Goal: Task Accomplishment & Management: Manage account settings

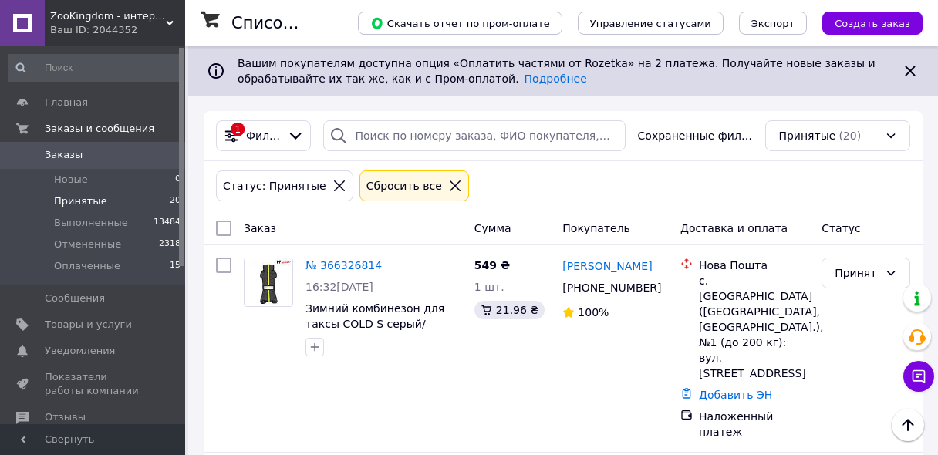
scroll to position [1729, 0]
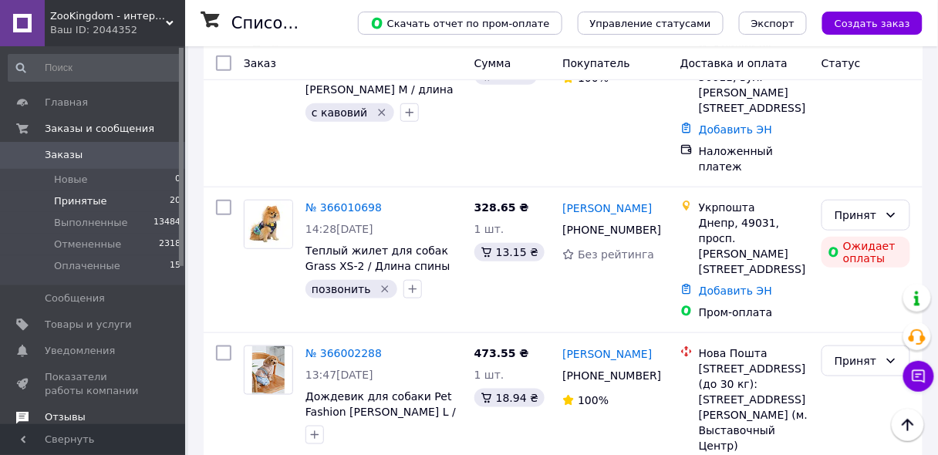
click at [69, 413] on span "Отзывы" at bounding box center [65, 418] width 41 height 14
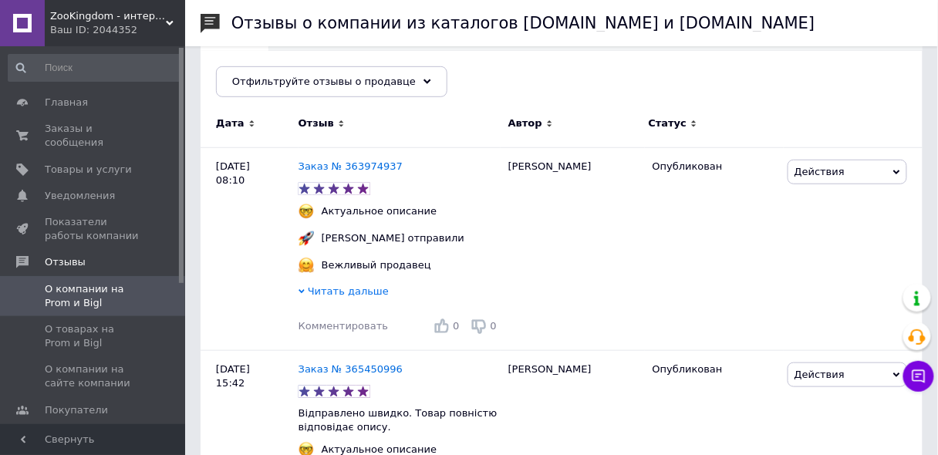
scroll to position [247, 0]
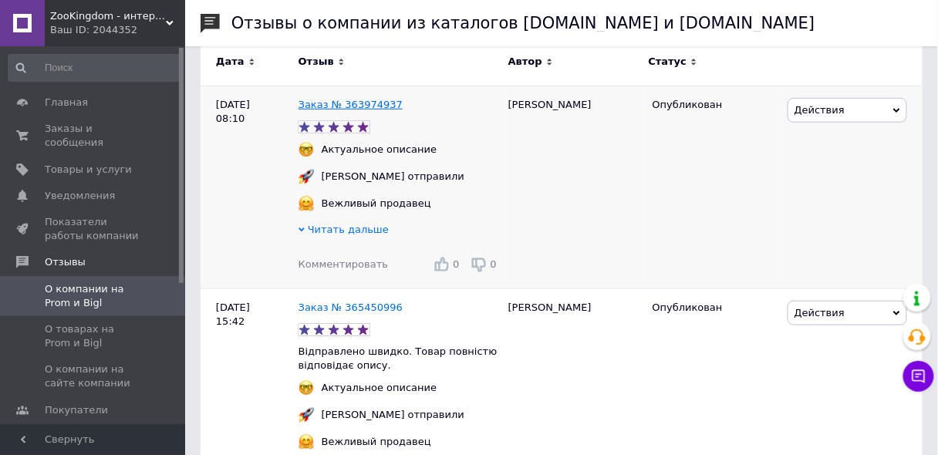
click at [379, 108] on link "Заказ № 363974937" at bounding box center [351, 105] width 104 height 12
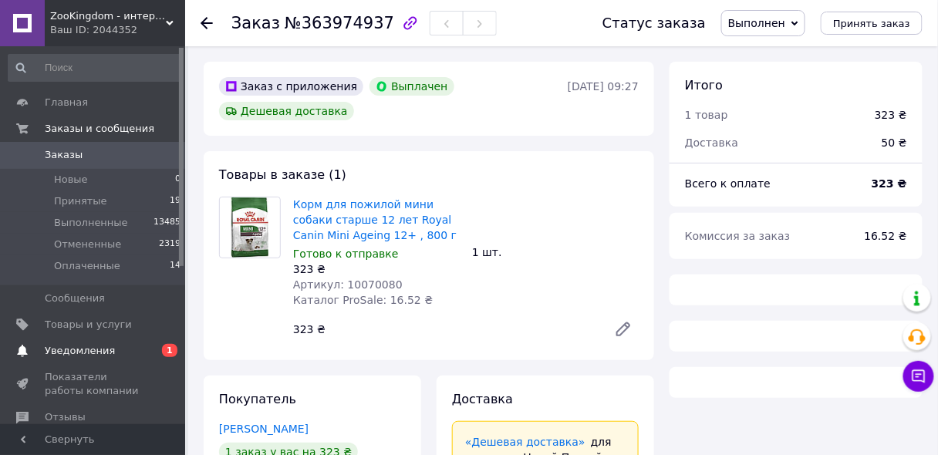
click at [74, 353] on span "Уведомления" at bounding box center [80, 351] width 70 height 14
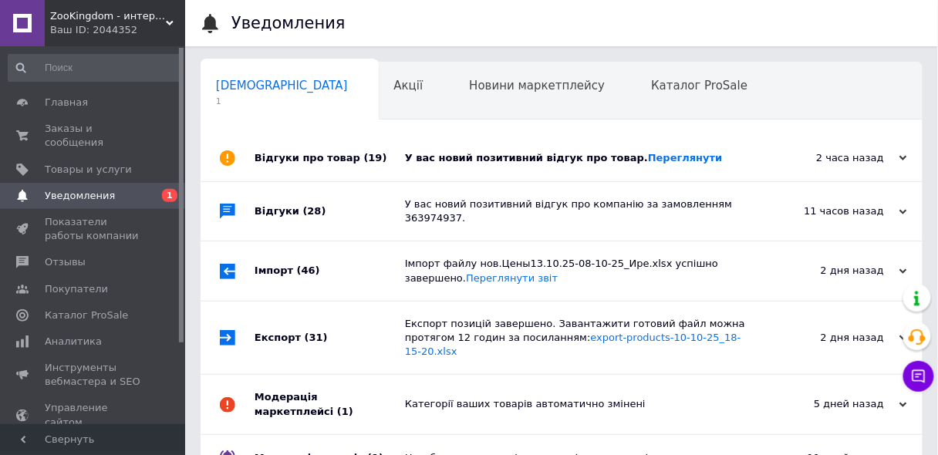
scroll to position [0, 8]
click at [610, 174] on div "У вас новий позитивний відгук про товар. [GEOGRAPHIC_DATA]" at bounding box center [579, 158] width 348 height 46
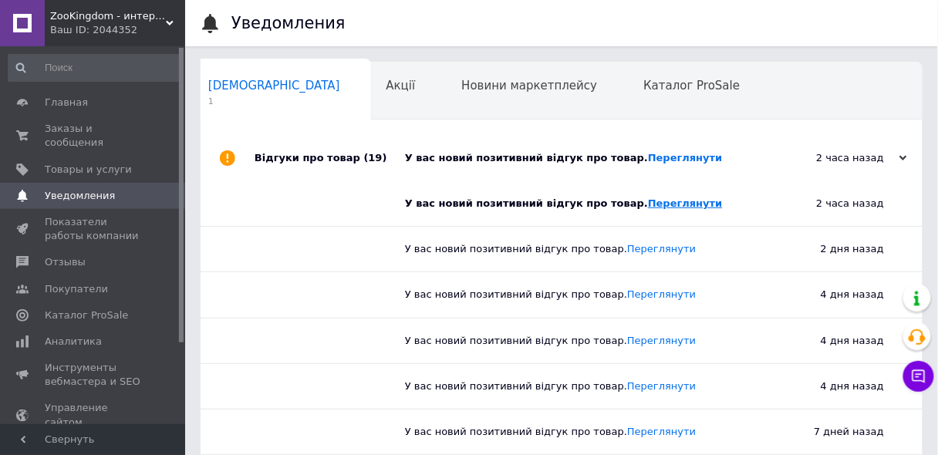
click at [648, 198] on link "Переглянути" at bounding box center [685, 204] width 75 height 12
click at [65, 163] on span "Товары и услуги" at bounding box center [88, 170] width 87 height 14
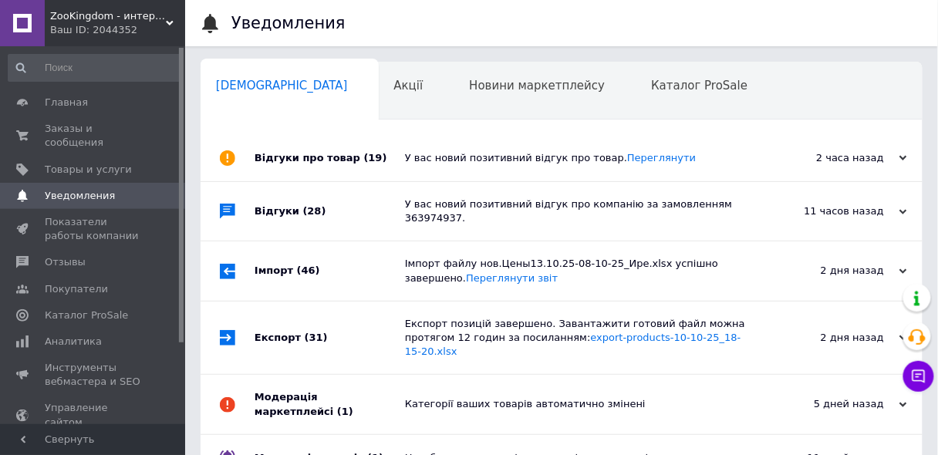
scroll to position [0, 8]
click at [484, 207] on div "У вас новий позитивний відгук про компанію за замовленням 363974937." at bounding box center [579, 212] width 348 height 28
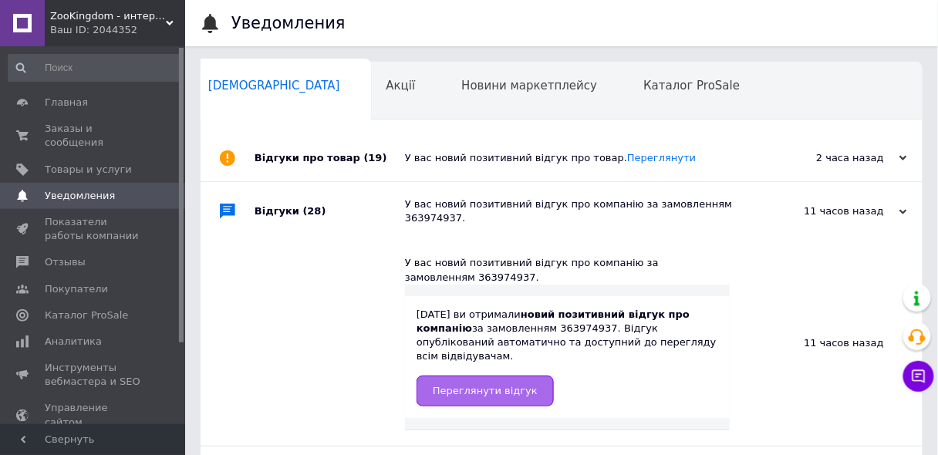
click at [502, 379] on link "Переглянути відгук" at bounding box center [485, 391] width 137 height 31
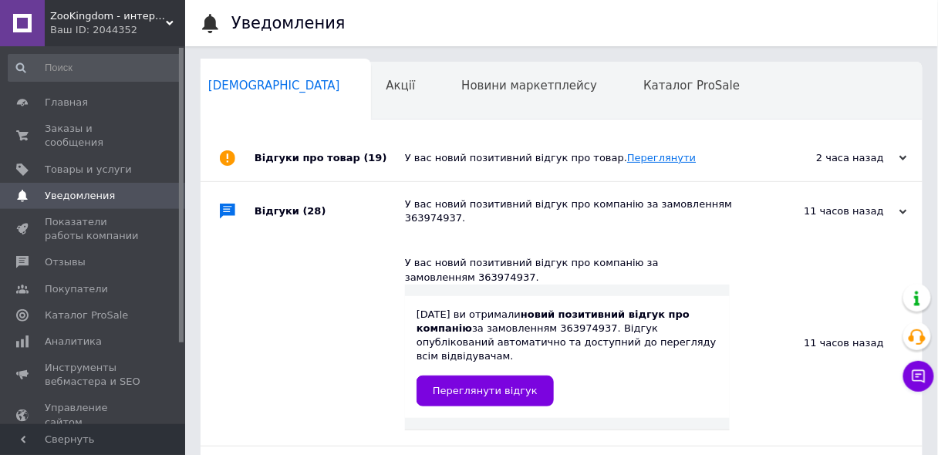
click at [650, 154] on link "Переглянути" at bounding box center [661, 158] width 69 height 12
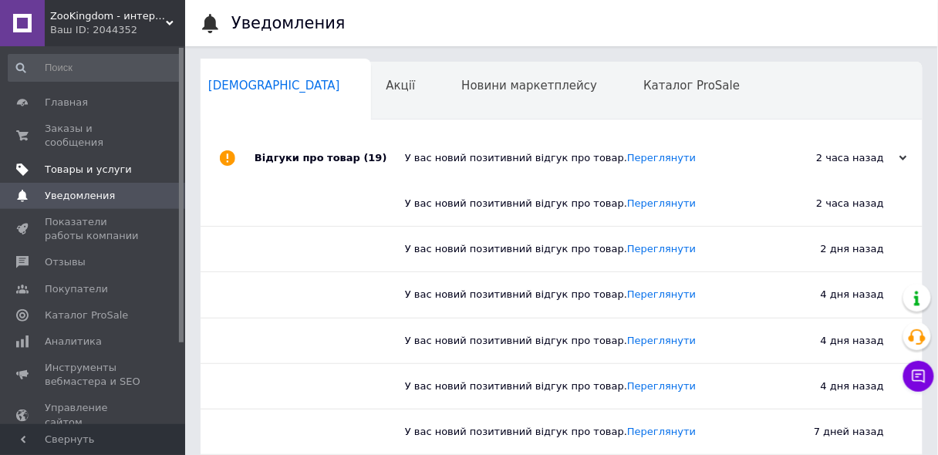
click at [73, 163] on span "Товары и услуги" at bounding box center [88, 170] width 87 height 14
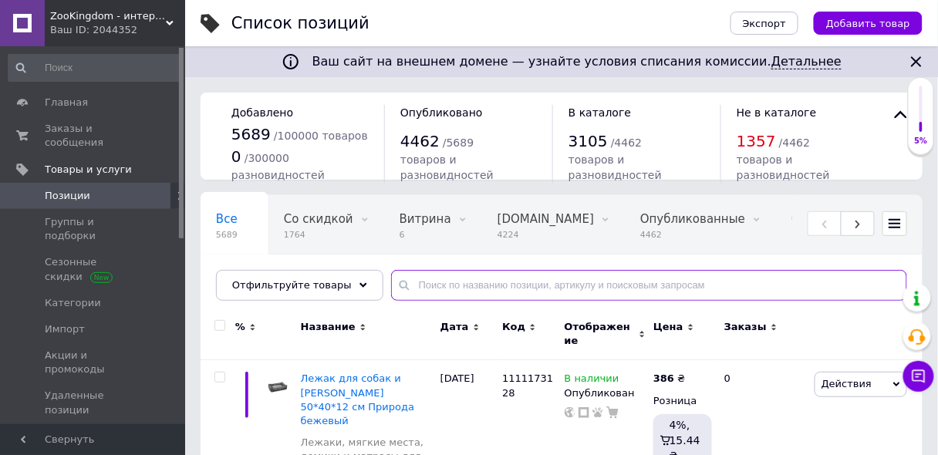
click at [495, 279] on input "text" at bounding box center [649, 285] width 516 height 31
paste input "1111180558"
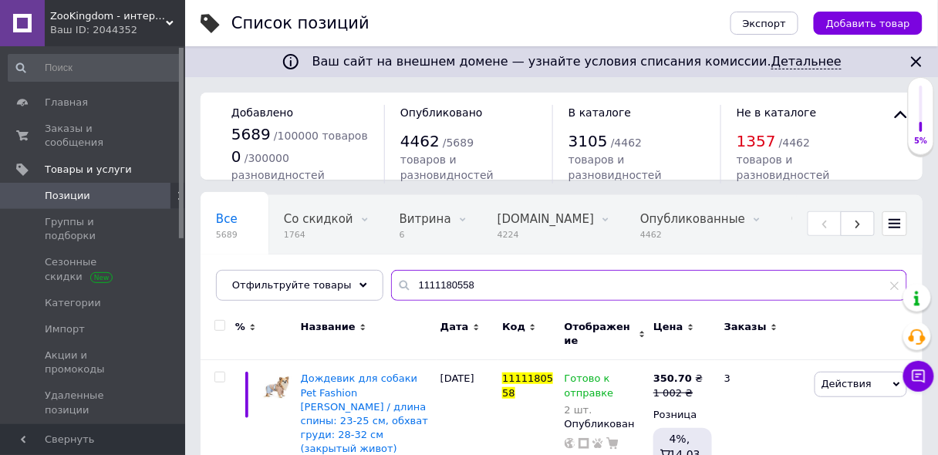
scroll to position [0, 123]
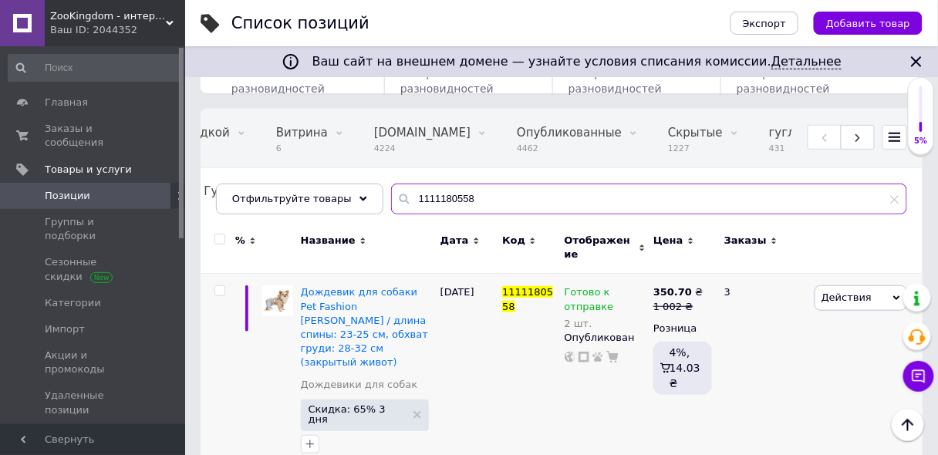
type input "1111180558"
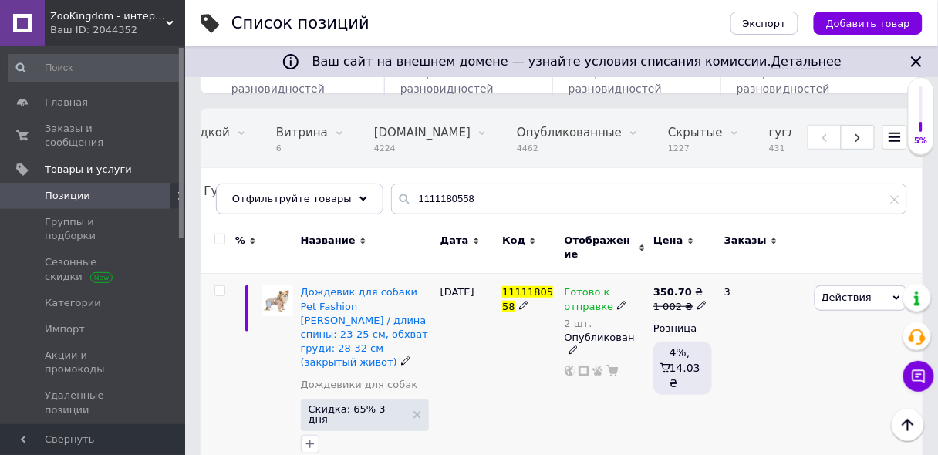
click at [589, 286] on span "Готово к отправке" at bounding box center [589, 301] width 49 height 30
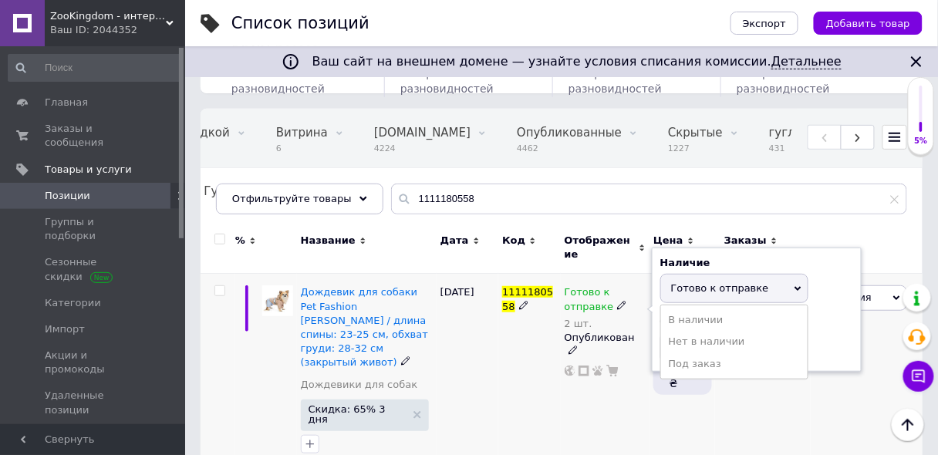
click at [688, 282] on span "Готово к отправке" at bounding box center [720, 288] width 98 height 12
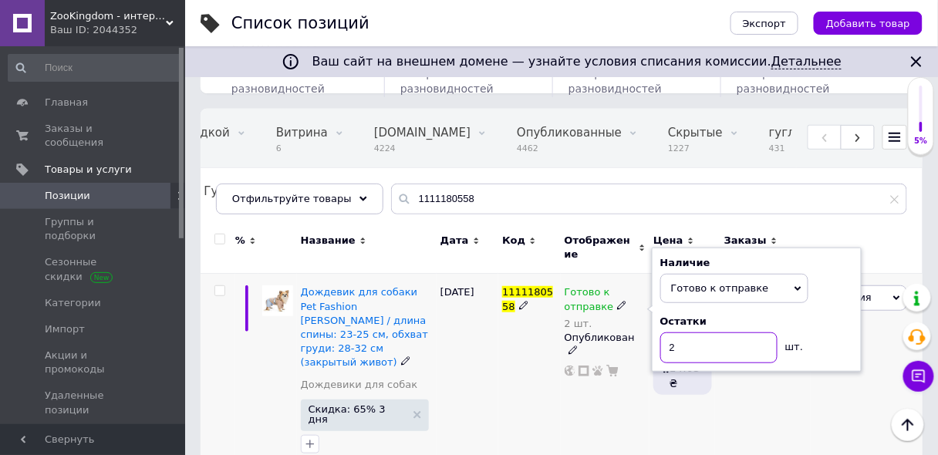
drag, startPoint x: 687, startPoint y: 330, endPoint x: 661, endPoint y: 336, distance: 27.0
click at [661, 336] on input "2" at bounding box center [719, 348] width 117 height 31
type input "3"
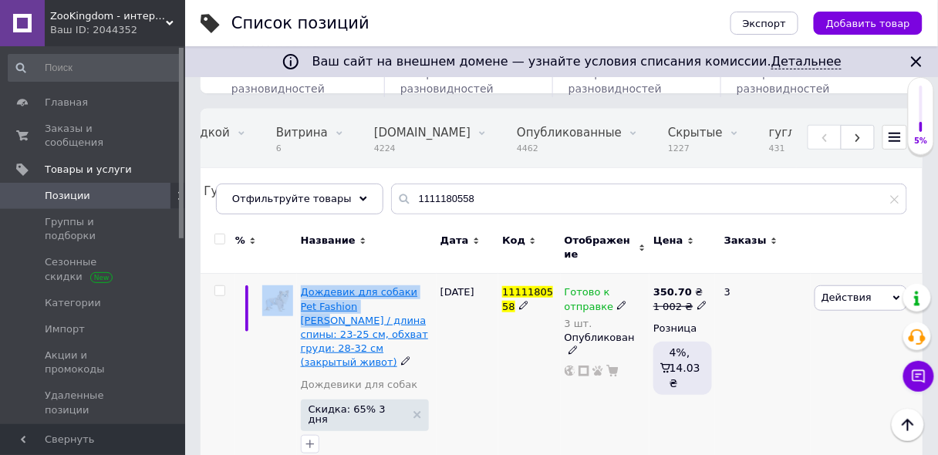
drag, startPoint x: 296, startPoint y: 281, endPoint x: 347, endPoint y: 297, distance: 52.7
click at [357, 294] on div "Дождевик для собаки Pet Fashion [PERSON_NAME] / длина спины: 23-25 см, обхват г…" at bounding box center [562, 373] width 722 height 199
copy div "Дождевик для собаки Pet Fashion [PERSON_NAME]"
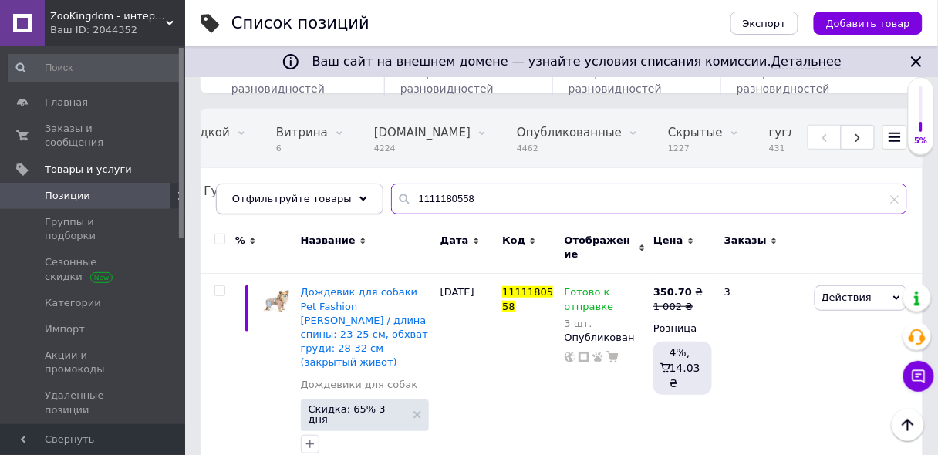
drag, startPoint x: 507, startPoint y: 201, endPoint x: 333, endPoint y: 201, distance: 173.7
click at [333, 201] on div "Отфильтруйте товары 1111180558" at bounding box center [562, 199] width 692 height 31
paste input "Дождевик для собаки Pet Fashion [PERSON_NAME]"
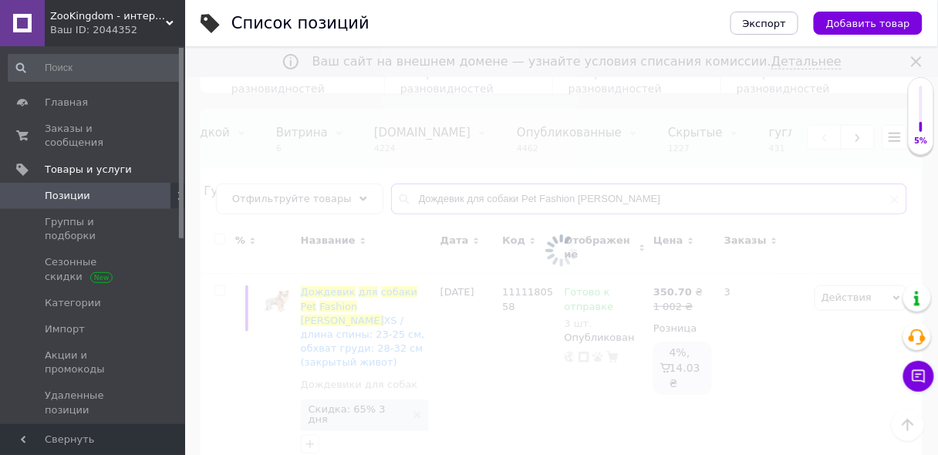
type input "Дождевик для собаки Pet Fashion [PERSON_NAME]"
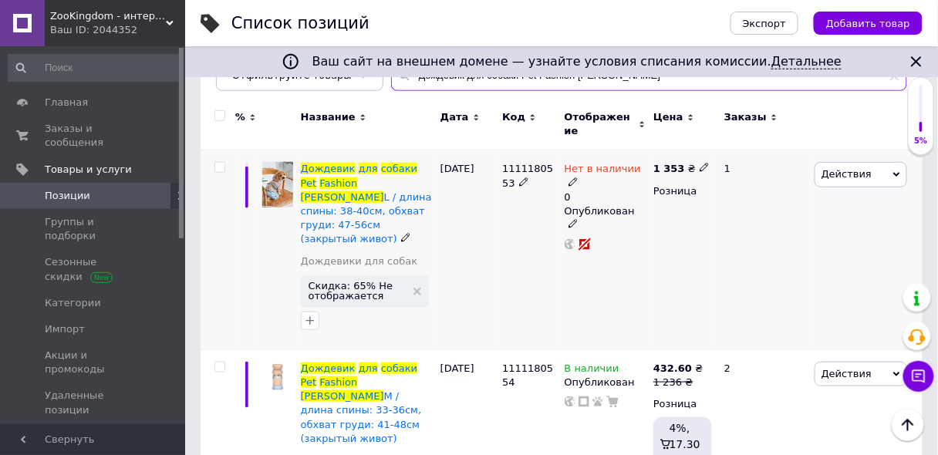
scroll to position [0, 271]
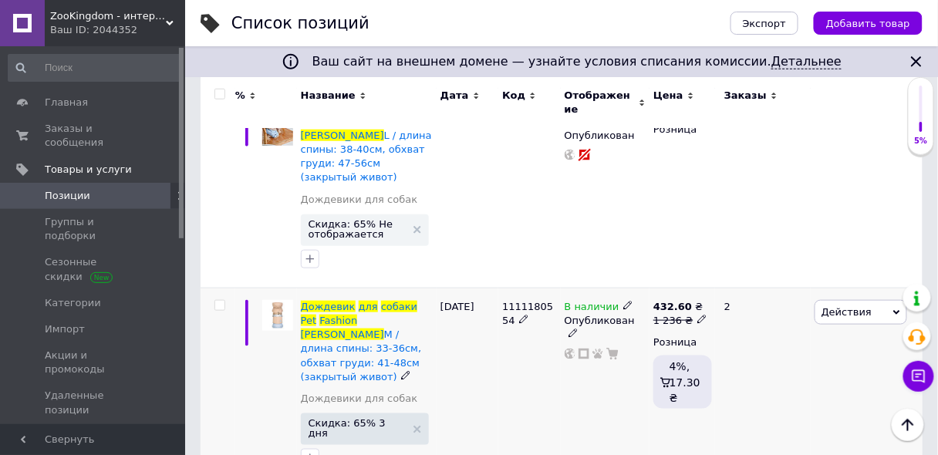
click at [573, 301] on span "В наличии" at bounding box center [592, 309] width 55 height 16
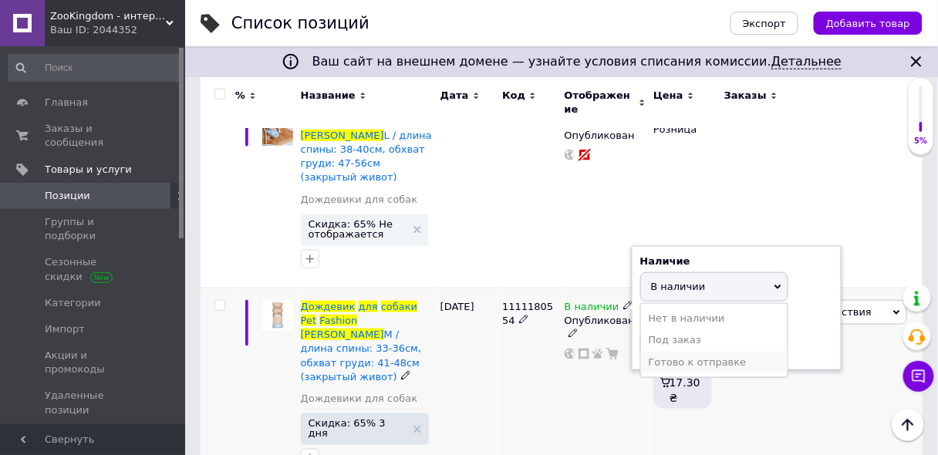
click at [665, 352] on li "Готово к отправке" at bounding box center [714, 363] width 147 height 22
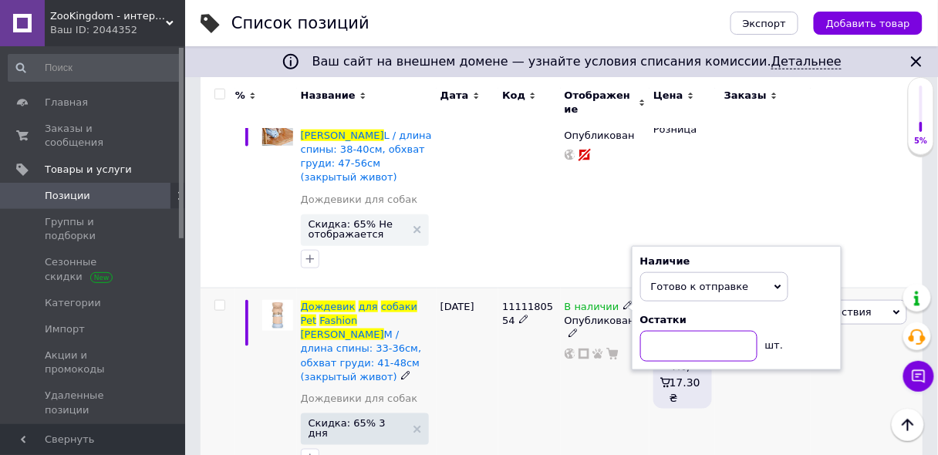
click at [665, 332] on input at bounding box center [699, 346] width 117 height 31
type input "3"
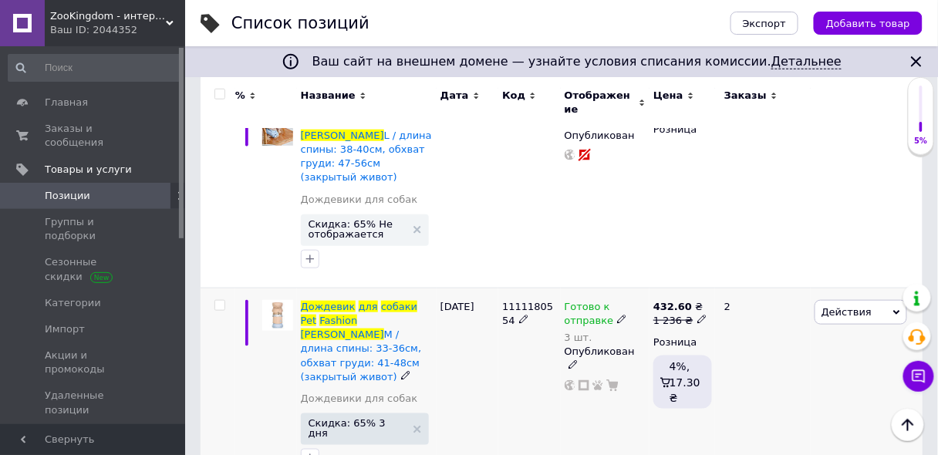
scroll to position [148, 0]
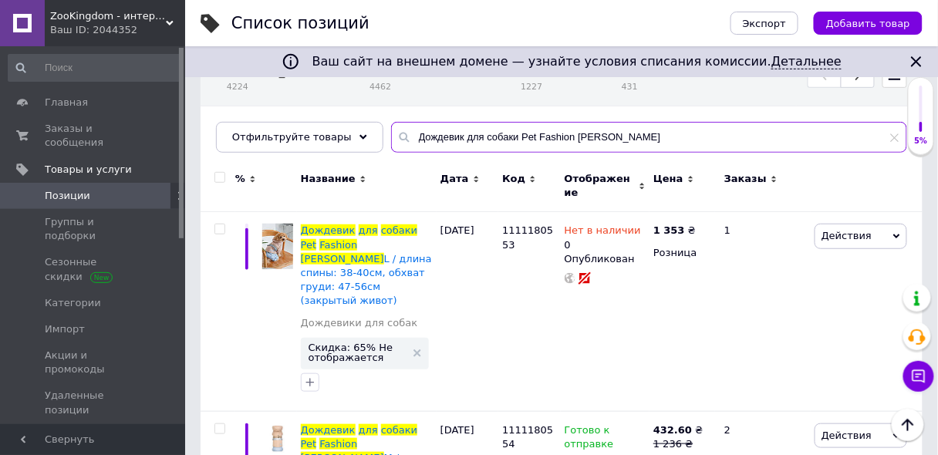
drag, startPoint x: 606, startPoint y: 134, endPoint x: 374, endPoint y: 134, distance: 232.3
click at [391, 134] on input "Дождевик для собаки Pet Fashion [PERSON_NAME]" at bounding box center [649, 137] width 516 height 31
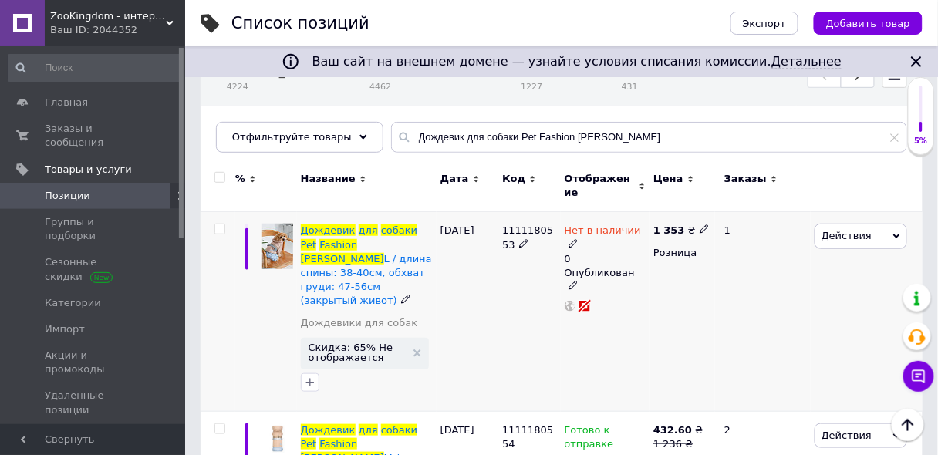
click at [585, 225] on span "Нет в наличии" at bounding box center [603, 233] width 76 height 16
drag, startPoint x: 499, startPoint y: 217, endPoint x: 548, endPoint y: 225, distance: 49.2
click at [556, 219] on div "1111180553" at bounding box center [530, 312] width 62 height 200
copy span "1111180553"
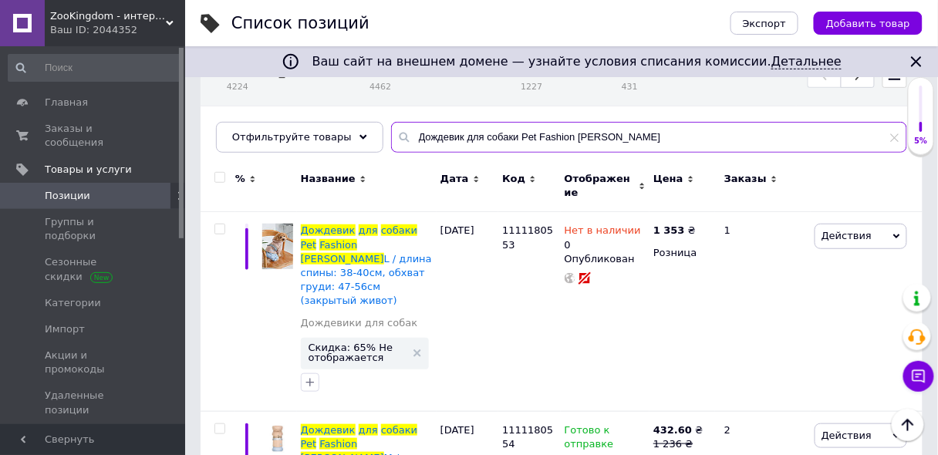
drag, startPoint x: 607, startPoint y: 140, endPoint x: 182, endPoint y: 100, distance: 427.1
paste input "1111167353"
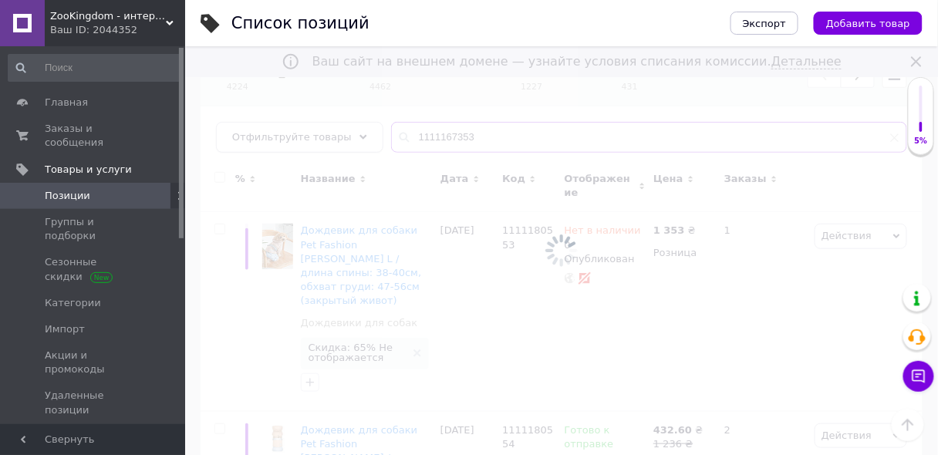
scroll to position [86, 0]
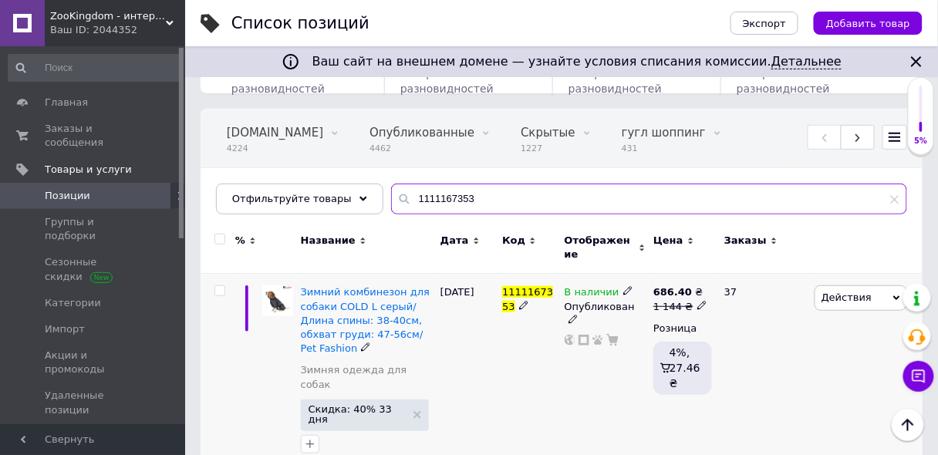
type input "1111167353"
click at [597, 286] on span "В наличии" at bounding box center [592, 294] width 55 height 16
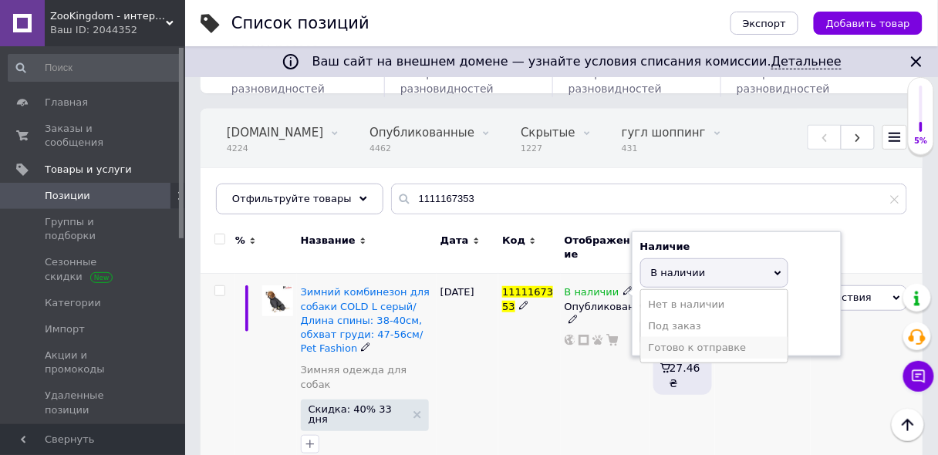
click at [652, 337] on li "Готово к отправке" at bounding box center [714, 348] width 147 height 22
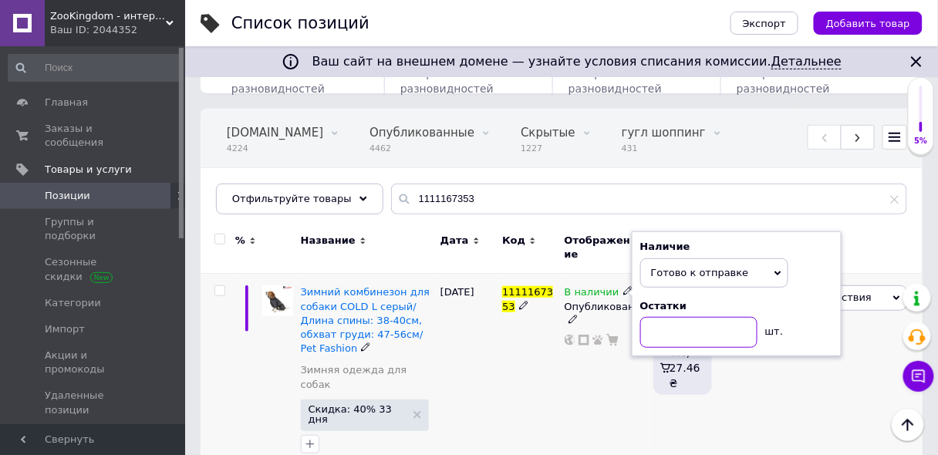
click at [659, 318] on input at bounding box center [699, 332] width 117 height 31
type input "1"
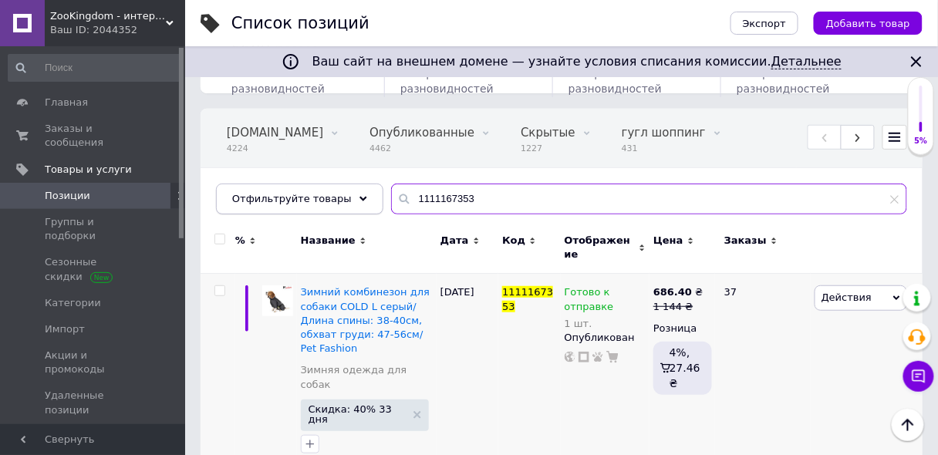
drag, startPoint x: 473, startPoint y: 194, endPoint x: 322, endPoint y: 191, distance: 151.3
click at [322, 191] on div "Отфильтруйте товары 1111167353" at bounding box center [562, 199] width 692 height 31
paste input "7"
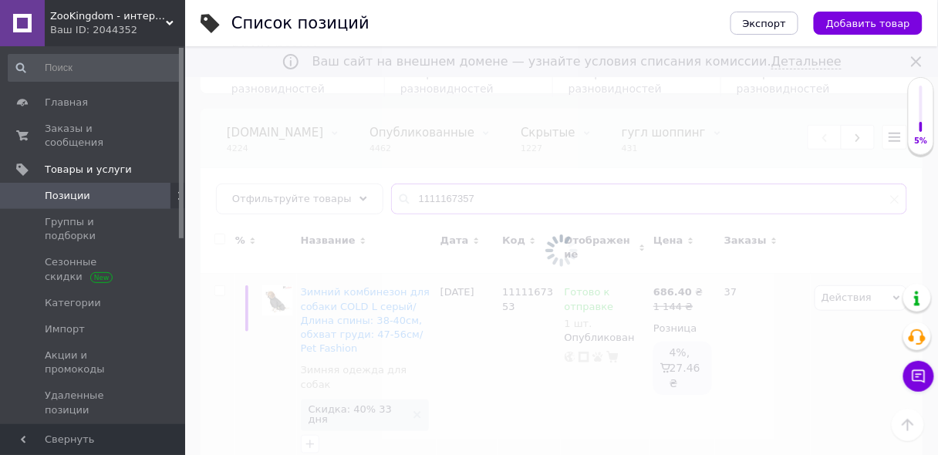
scroll to position [73, 0]
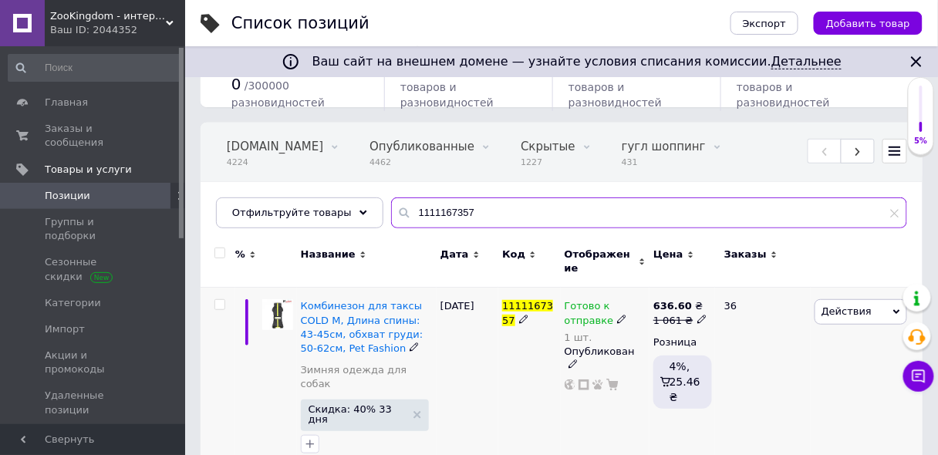
type input "1111167357"
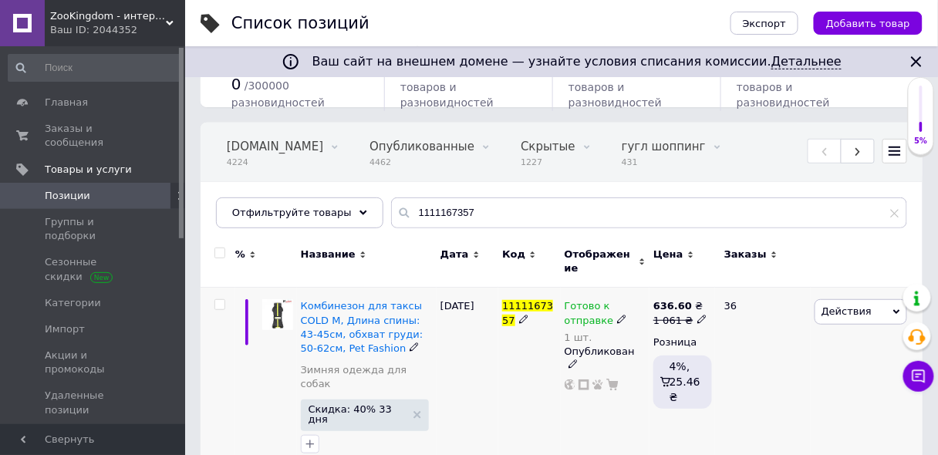
click at [578, 300] on span "Готово к отправке" at bounding box center [589, 315] width 49 height 30
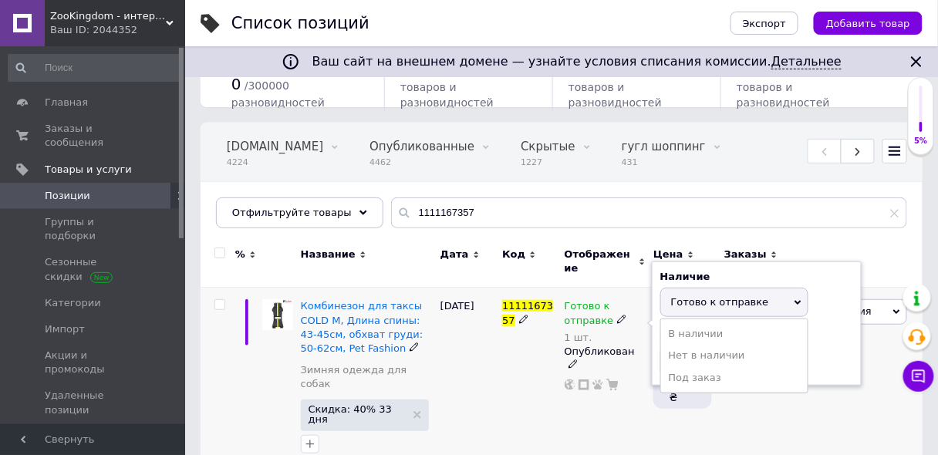
click at [662, 295] on span "Готово к отправке" at bounding box center [735, 302] width 148 height 29
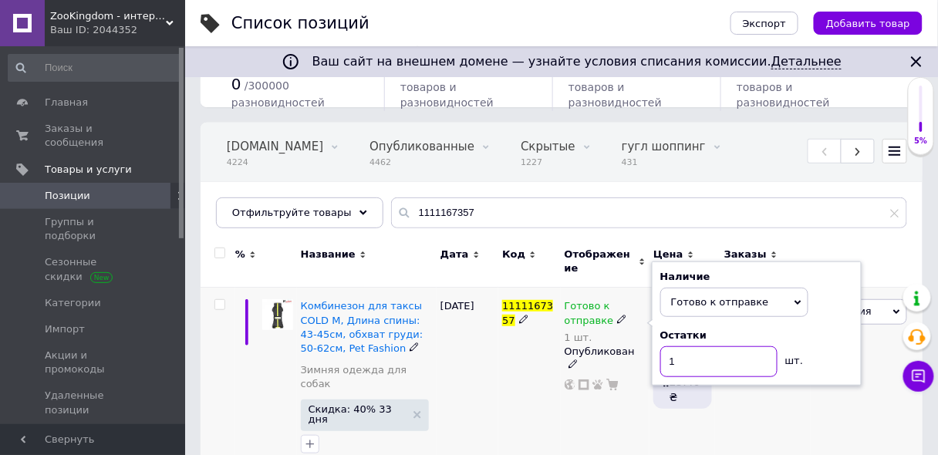
click at [661, 351] on input "1" at bounding box center [719, 362] width 117 height 31
type input "3"
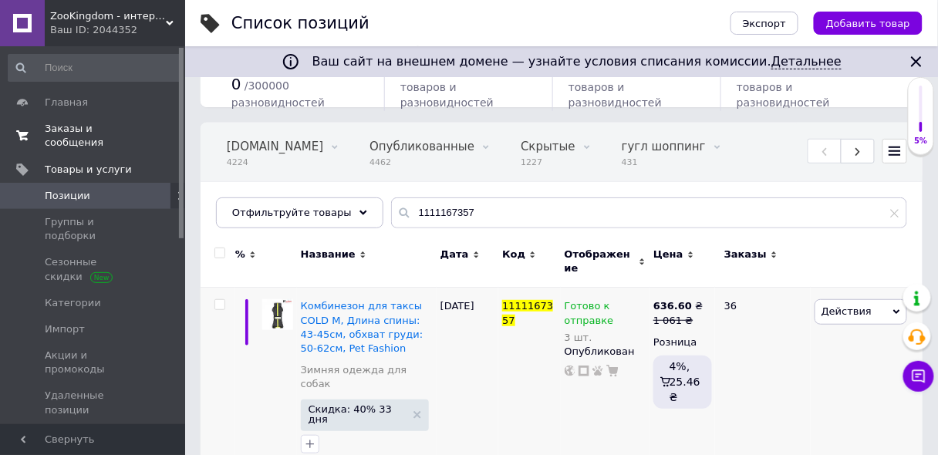
click at [96, 124] on span "Заказы и сообщения" at bounding box center [94, 136] width 98 height 28
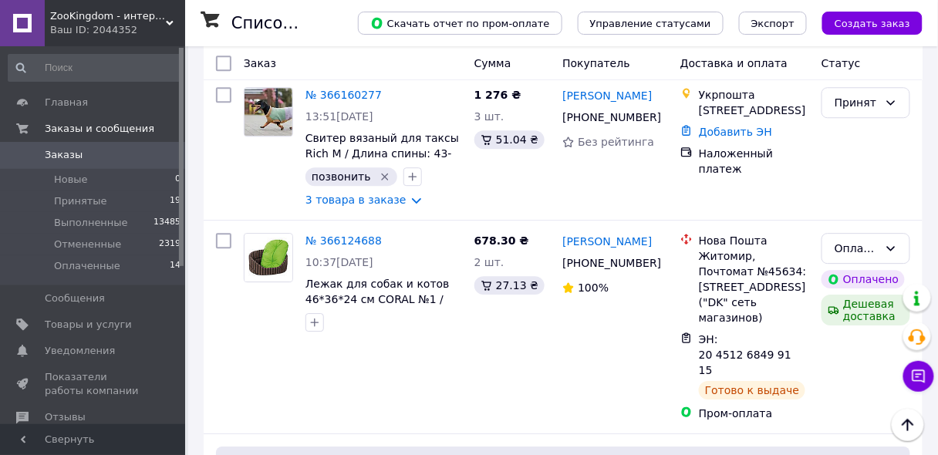
scroll to position [2531, 0]
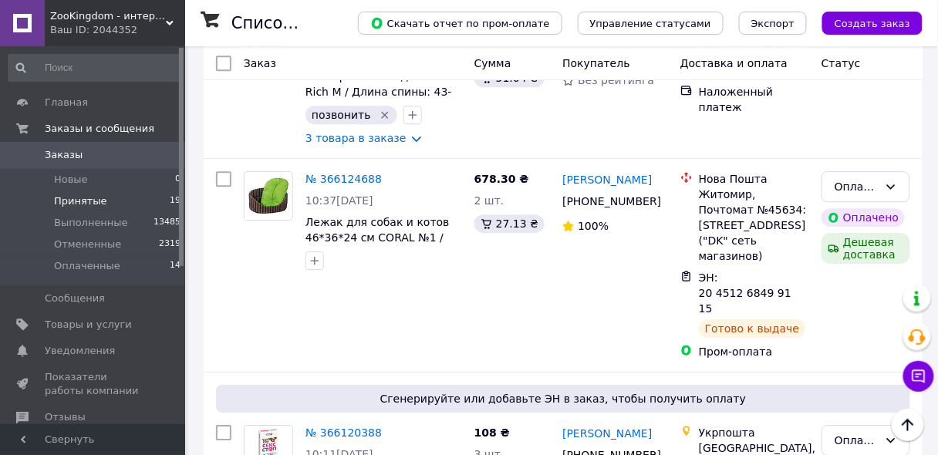
click at [73, 201] on span "Принятые" at bounding box center [80, 201] width 53 height 14
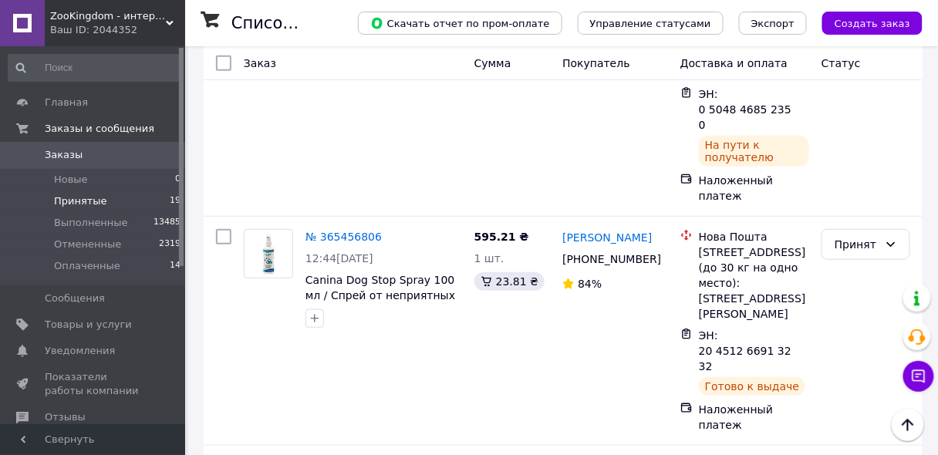
scroll to position [3096, 0]
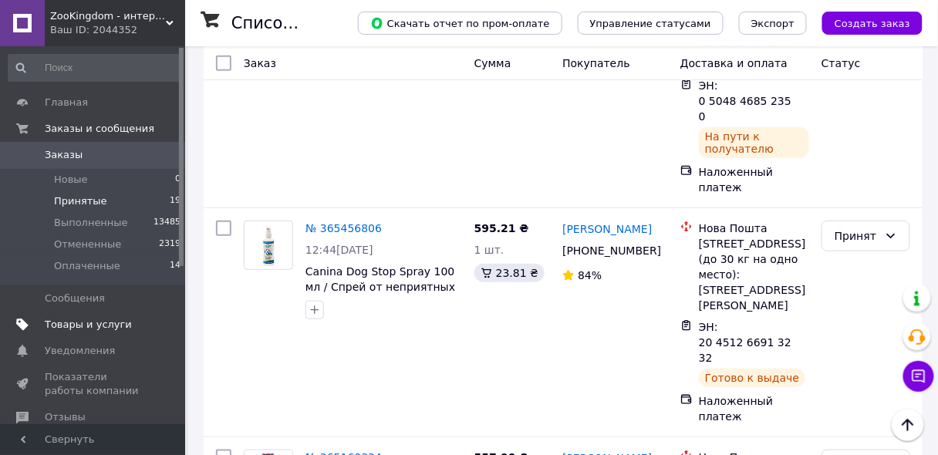
click at [107, 330] on span "Товары и услуги" at bounding box center [88, 325] width 87 height 14
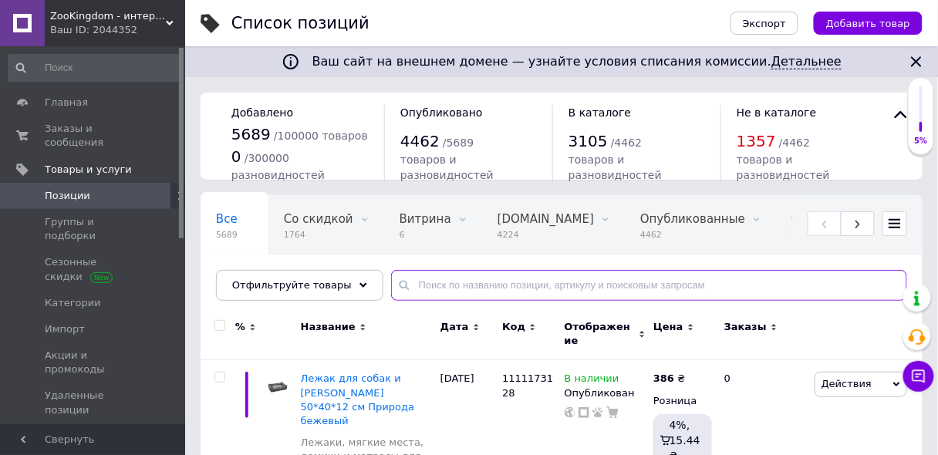
click at [475, 279] on input "text" at bounding box center [649, 285] width 516 height 31
paste input "1111167337"
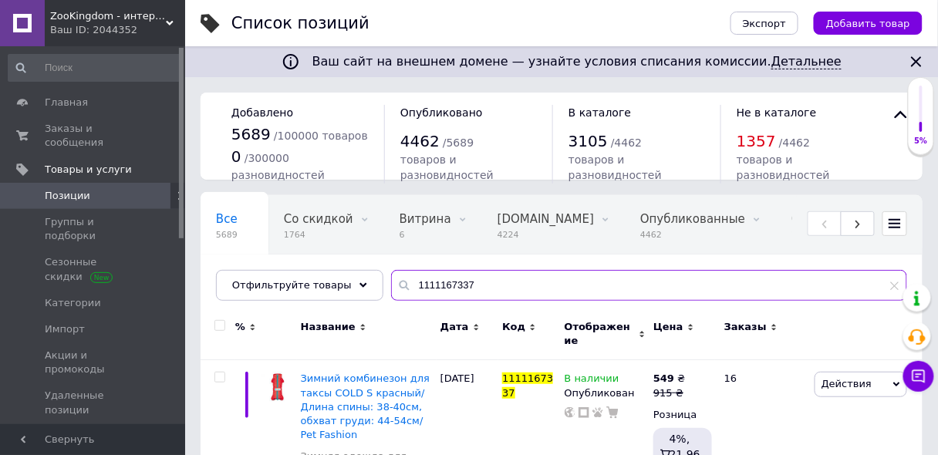
scroll to position [86, 0]
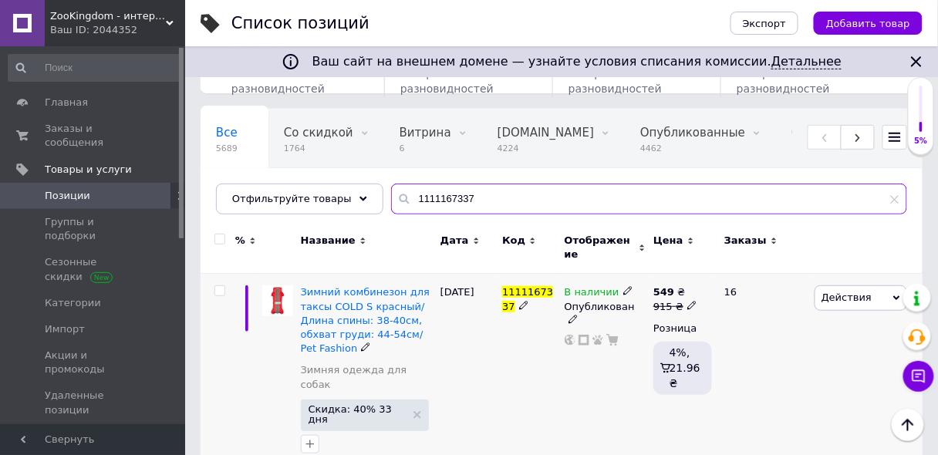
type input "1111167337"
click at [589, 286] on span "В наличии" at bounding box center [592, 294] width 55 height 16
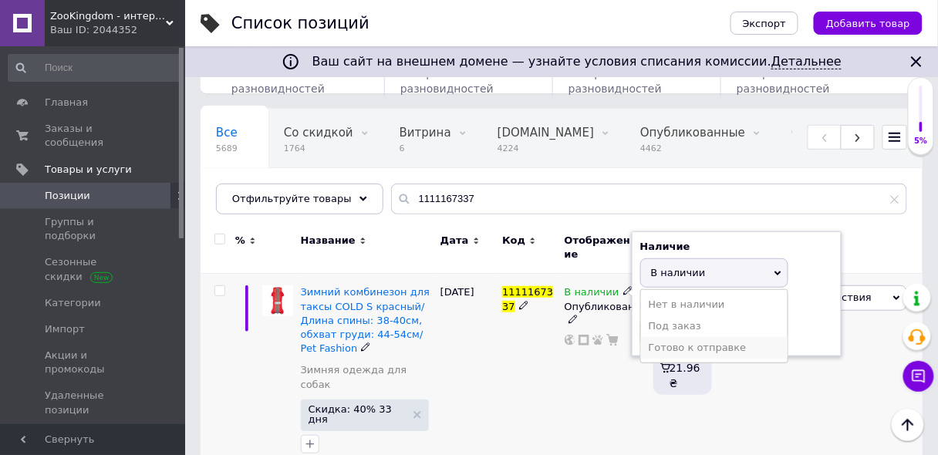
click at [678, 337] on li "Готово к отправке" at bounding box center [714, 348] width 147 height 22
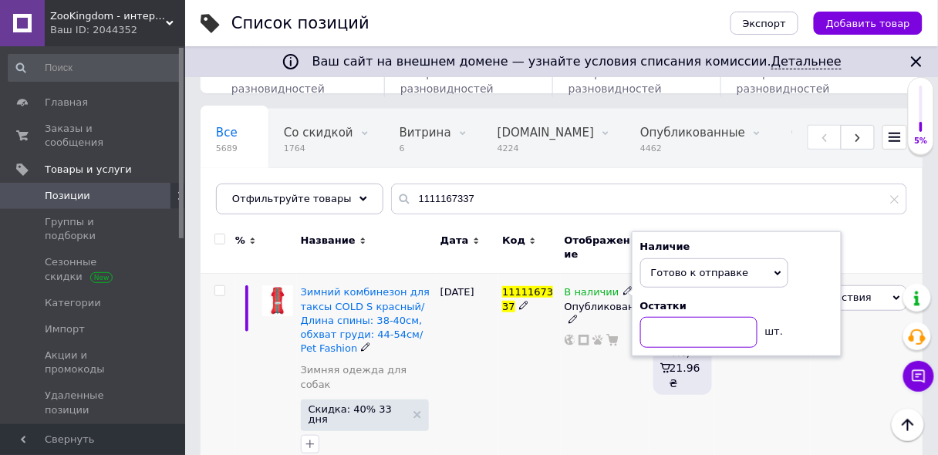
click at [679, 326] on input at bounding box center [699, 332] width 117 height 31
type input "1"
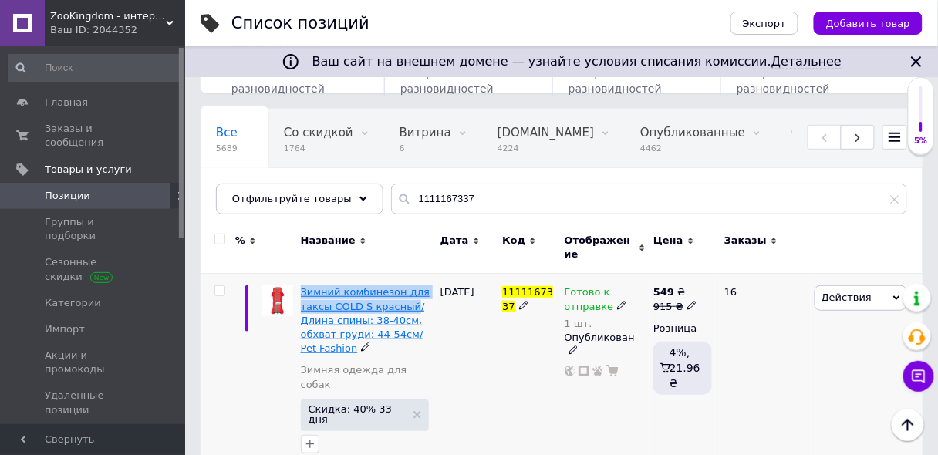
drag, startPoint x: 296, startPoint y: 282, endPoint x: 396, endPoint y: 300, distance: 101.1
click at [404, 299] on div "Зимний комбинезон для таксы COLD S красный/ Длина спины: 38-40см, обхват груди:…" at bounding box center [367, 373] width 140 height 199
copy span "Зимний комбинезон для таксы COLD S красный"
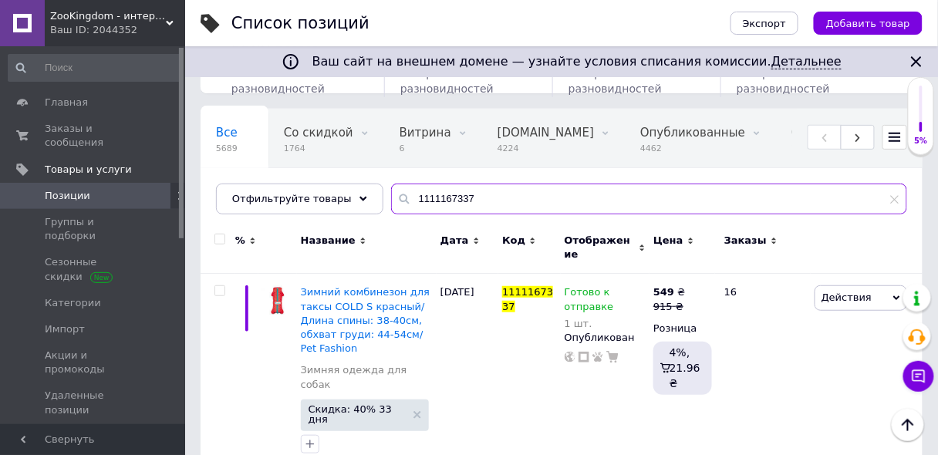
drag, startPoint x: 483, startPoint y: 206, endPoint x: 380, endPoint y: 217, distance: 104.0
click at [380, 215] on div "Все 5689 Со скидкой 1764 Удалить Редактировать Витрина 6 Удалить Редактировать …" at bounding box center [562, 162] width 722 height 106
paste input "Зимний комбинезон для таксы COLD S красный"
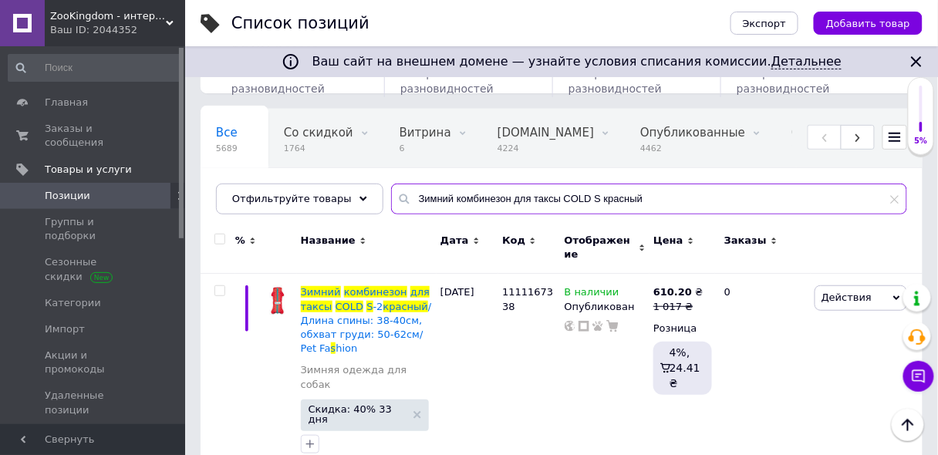
click at [577, 195] on input "Зимний комбинезон для таксы COLD S красный" at bounding box center [649, 199] width 516 height 31
drag, startPoint x: 543, startPoint y: 197, endPoint x: 497, endPoint y: 197, distance: 46.3
click at [497, 197] on input "Зимний комбинезон для таксы COLD красный" at bounding box center [649, 199] width 516 height 31
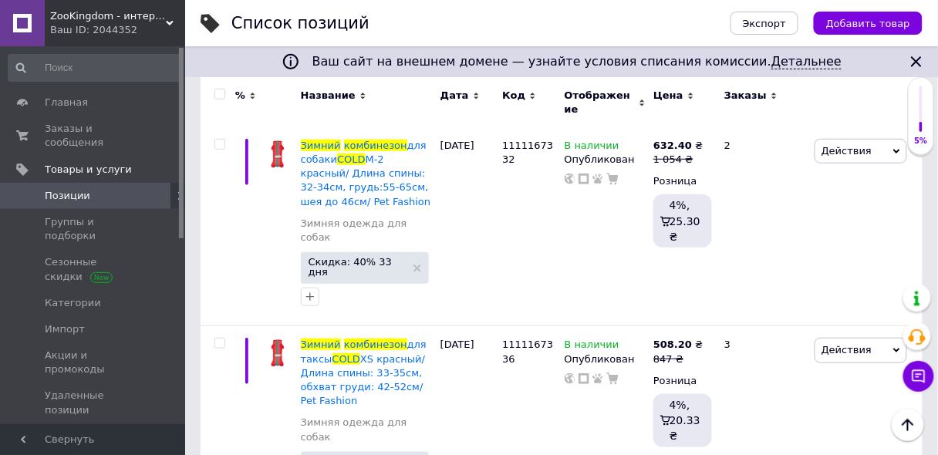
scroll to position [1753, 0]
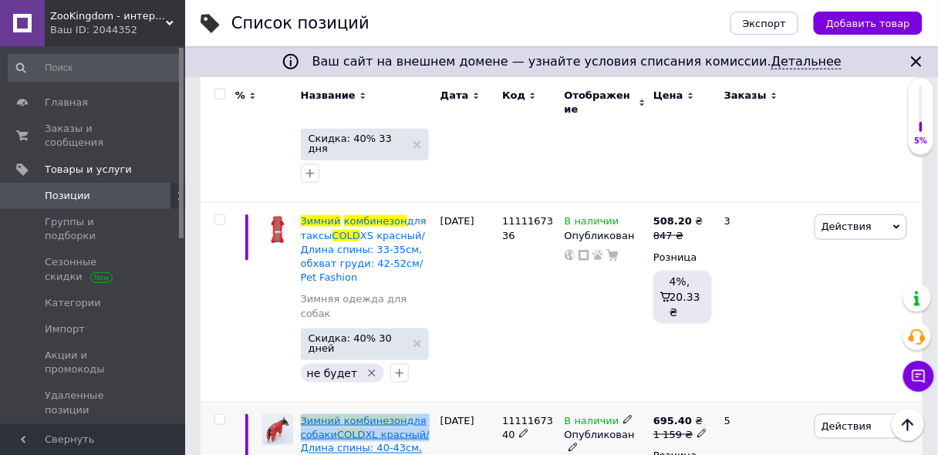
drag, startPoint x: 309, startPoint y: 188, endPoint x: 414, endPoint y: 205, distance: 106.2
copy span "Зимний комбинезон для собаки COLD XL красный"
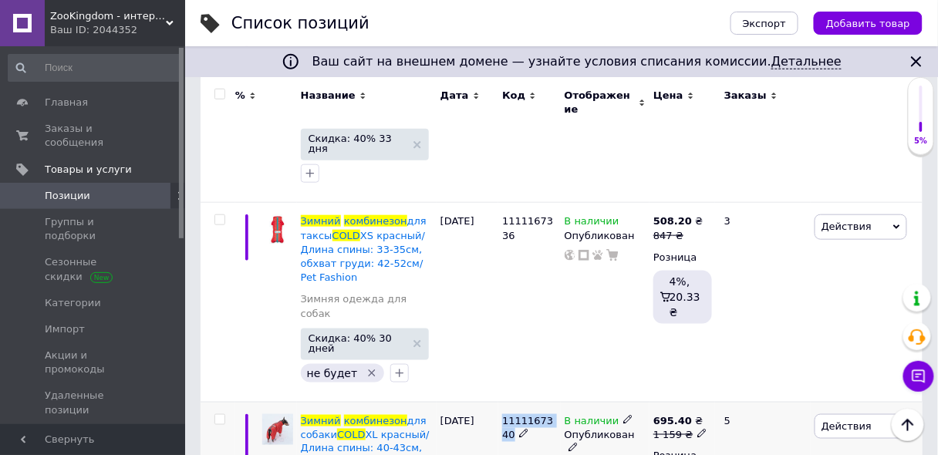
drag, startPoint x: 537, startPoint y: 195, endPoint x: 503, endPoint y: 198, distance: 34.0
copy span "1111167340"
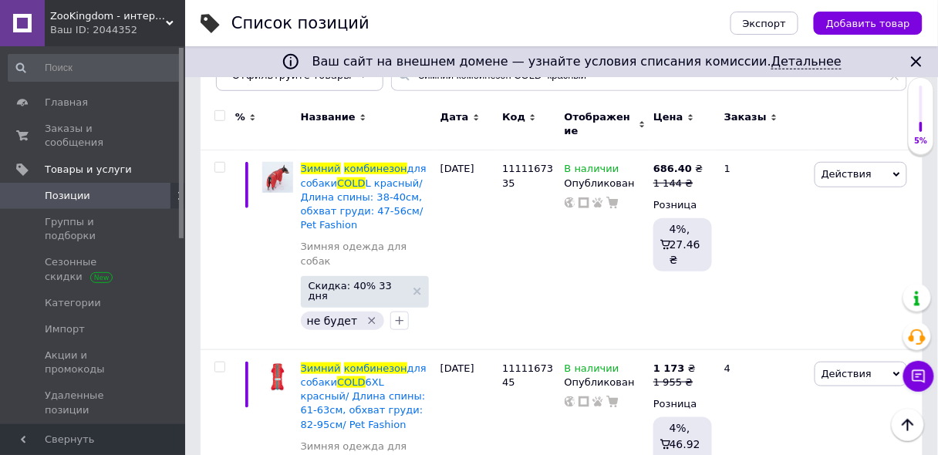
scroll to position [0, 0]
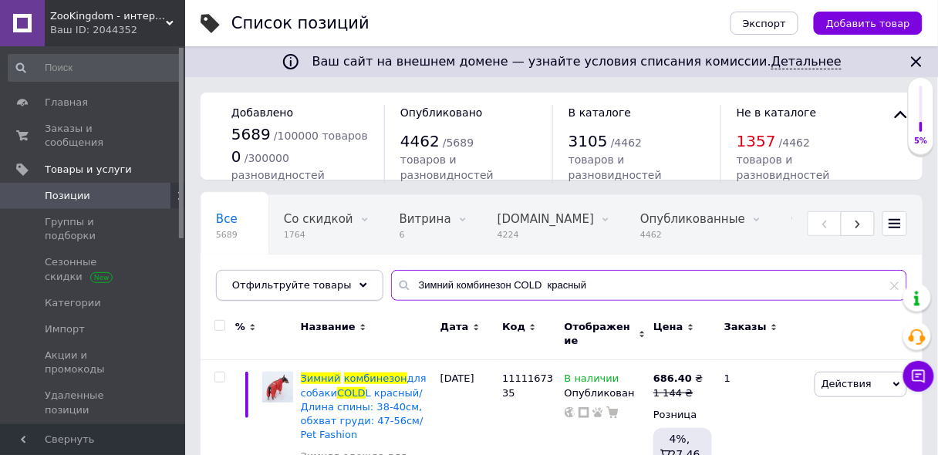
drag, startPoint x: 601, startPoint y: 290, endPoint x: 355, endPoint y: 298, distance: 246.3
click at [355, 298] on div "Отфильтруйте товары Зимний комбинезон COLD красный" at bounding box center [562, 285] width 692 height 31
paste input "вий комбінезон для такси COLD S бірюза"
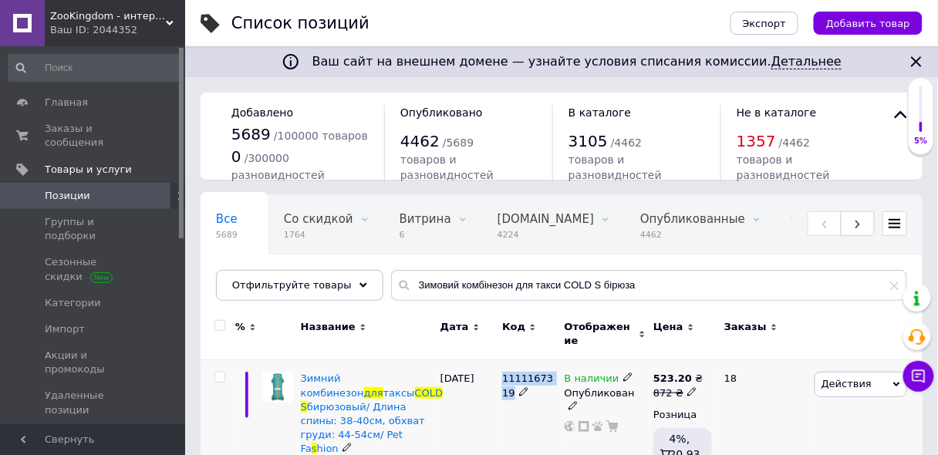
drag, startPoint x: 502, startPoint y: 362, endPoint x: 558, endPoint y: 370, distance: 57.0
copy span "1111167319"
drag, startPoint x: 643, startPoint y: 282, endPoint x: 232, endPoint y: 225, distance: 414.5
click at [232, 225] on div "Все 5689 Со скидкой 1764 Удалить Редактировать Витрина 6 Удалить Редактировать …" at bounding box center [562, 248] width 722 height 106
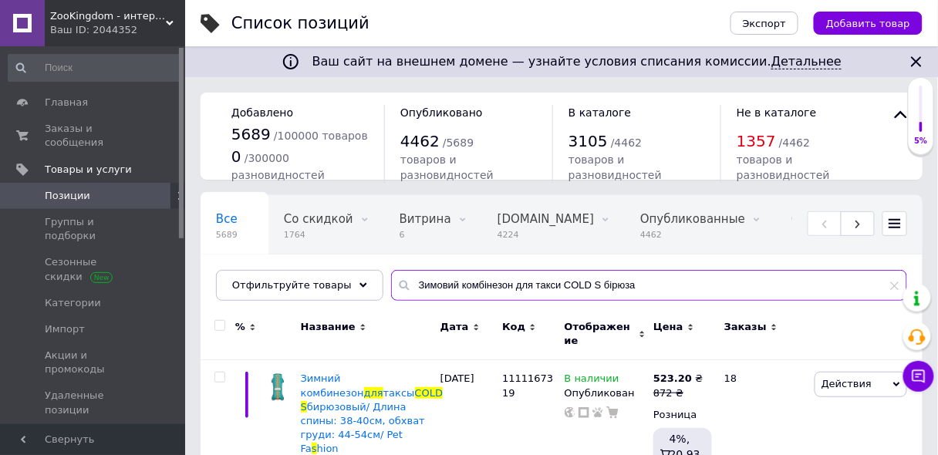
paste input "1111181937"
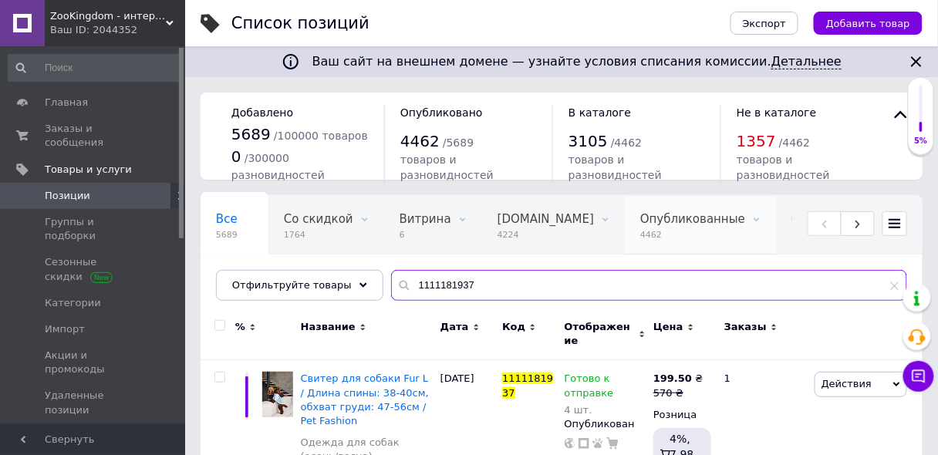
scroll to position [62, 0]
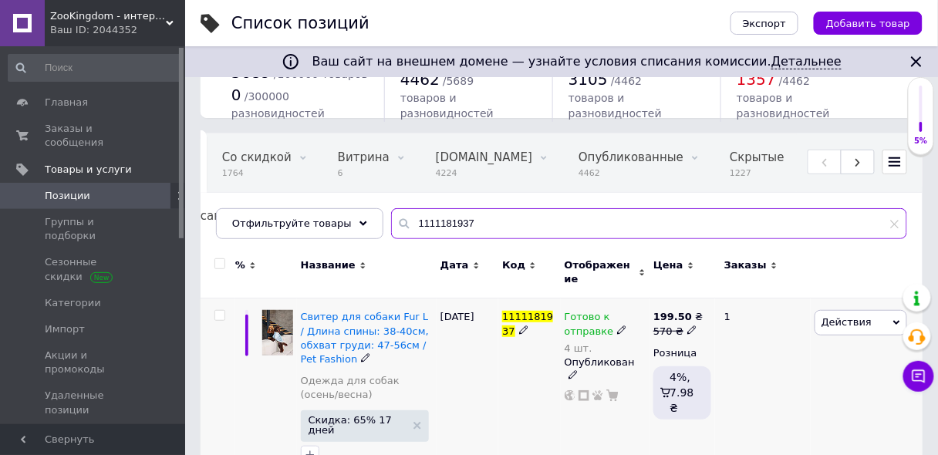
type input "1111181937"
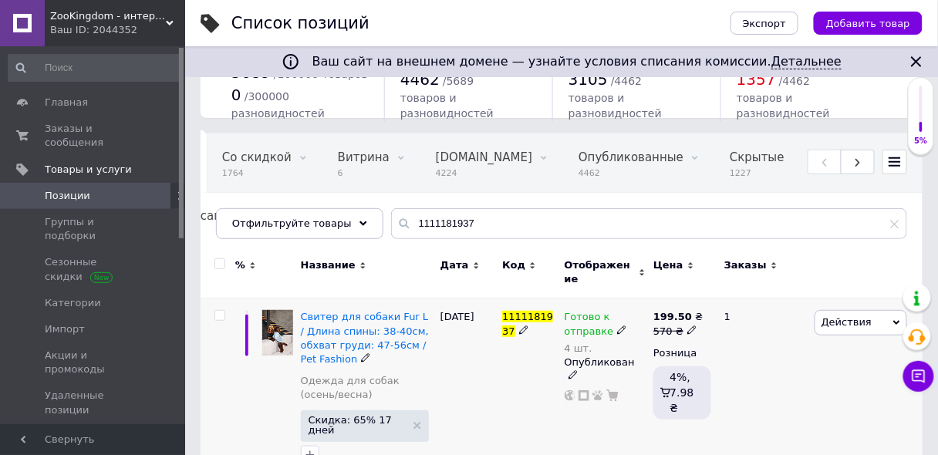
click at [593, 311] on span "Готово к отправке" at bounding box center [589, 326] width 49 height 30
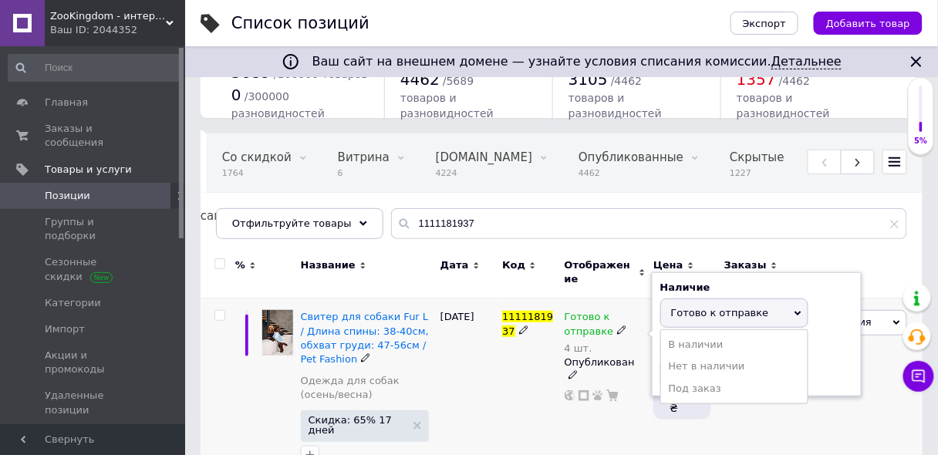
click at [689, 307] on span "Готово к отправке" at bounding box center [720, 313] width 98 height 12
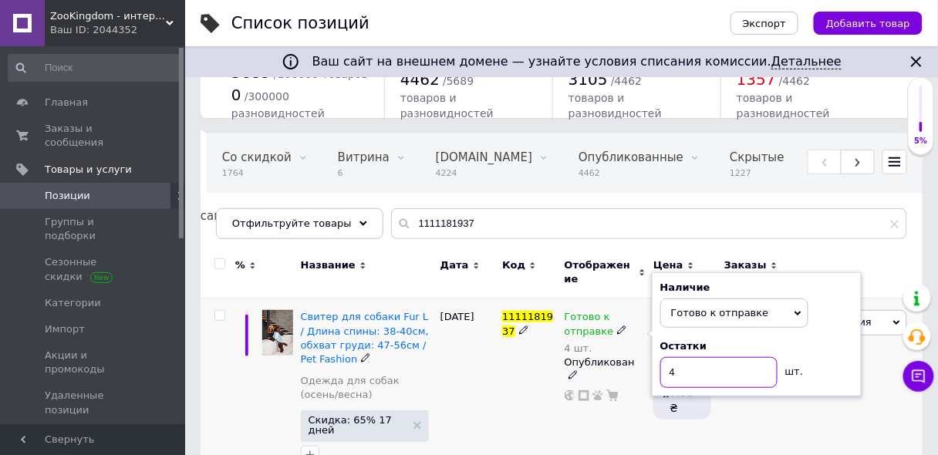
drag, startPoint x: 673, startPoint y: 358, endPoint x: 664, endPoint y: 360, distance: 9.4
click at [664, 360] on input "4" at bounding box center [719, 372] width 117 height 31
type input "6"
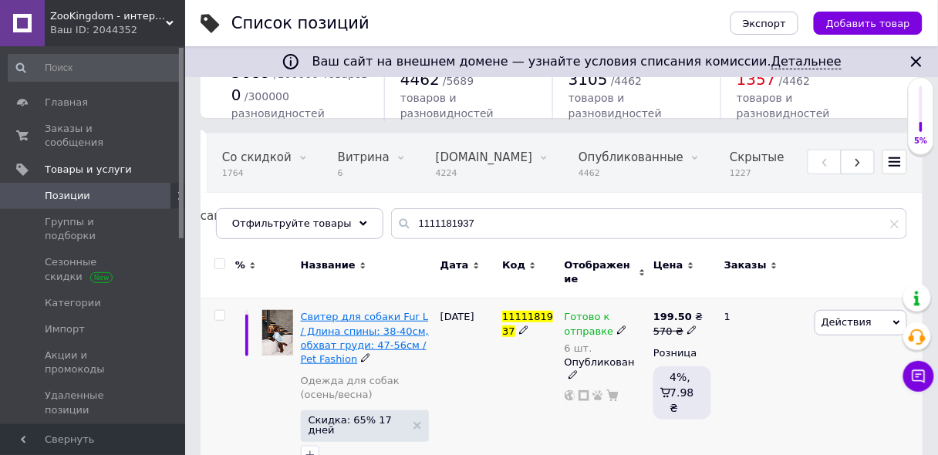
click at [410, 311] on span "Свитер для собаки Fur L / Длина спины: 38-40см, обхват груди: 47-56см / Pet Fas…" at bounding box center [365, 338] width 128 height 54
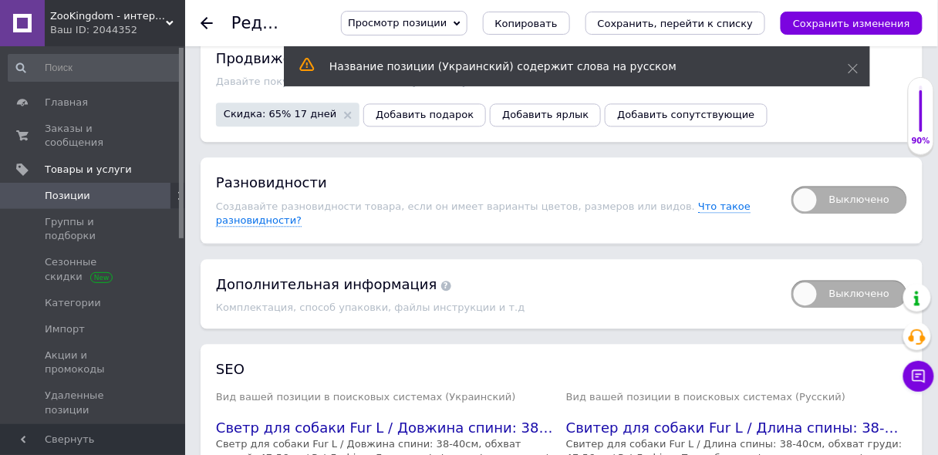
scroll to position [2328, 0]
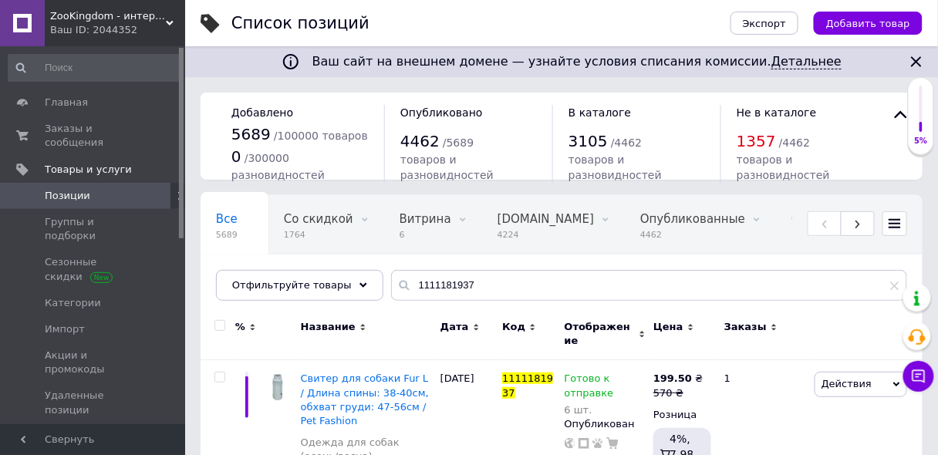
click at [479, 263] on div "Все 5689 Со скидкой 1764 Удалить Редактировать Витрина 6 Удалить Редактировать …" at bounding box center [562, 255] width 722 height 127
drag, startPoint x: 472, startPoint y: 284, endPoint x: 385, endPoint y: 293, distance: 86.9
click at [391, 293] on input "1111181937" at bounding box center [649, 285] width 516 height 31
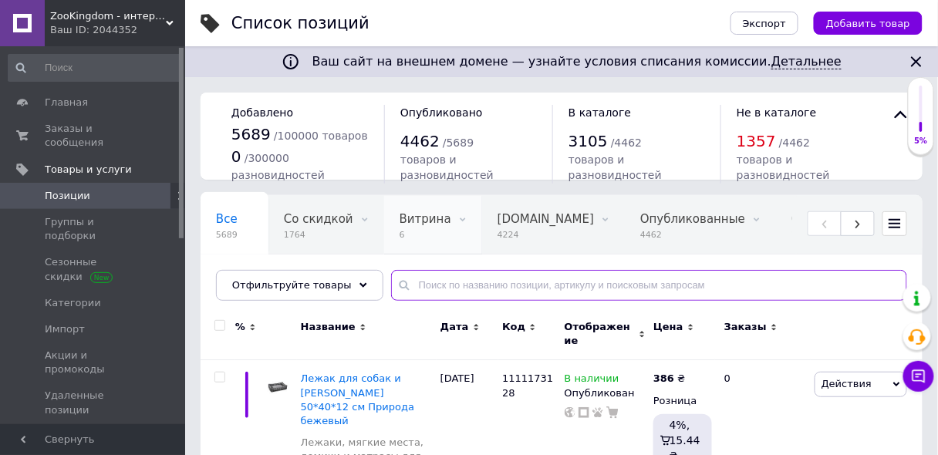
scroll to position [185, 0]
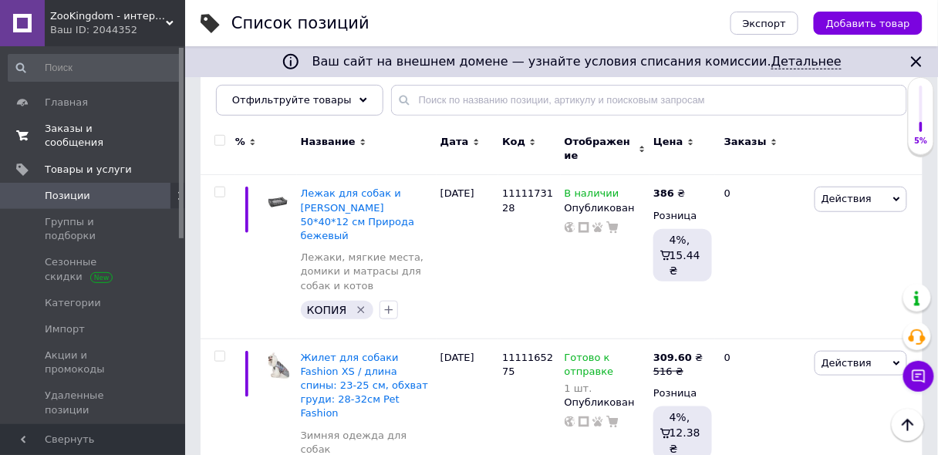
click at [78, 130] on span "Заказы и сообщения" at bounding box center [94, 136] width 98 height 28
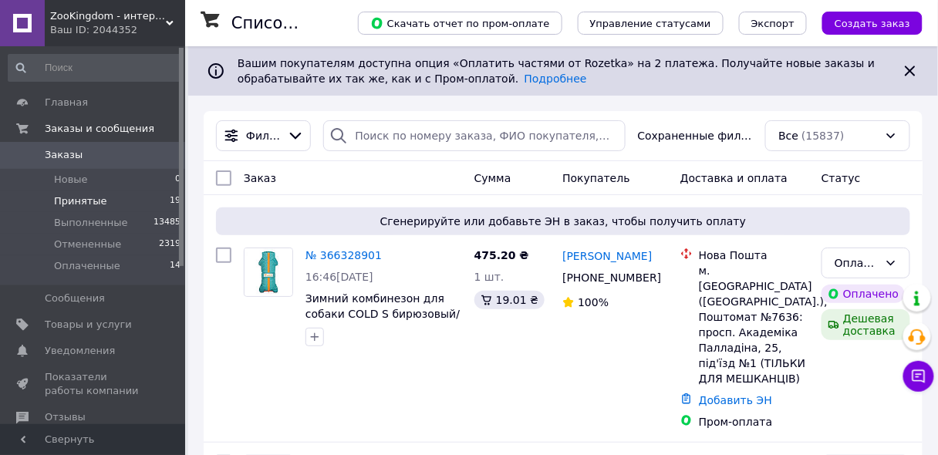
click at [85, 196] on span "Принятые" at bounding box center [80, 201] width 53 height 14
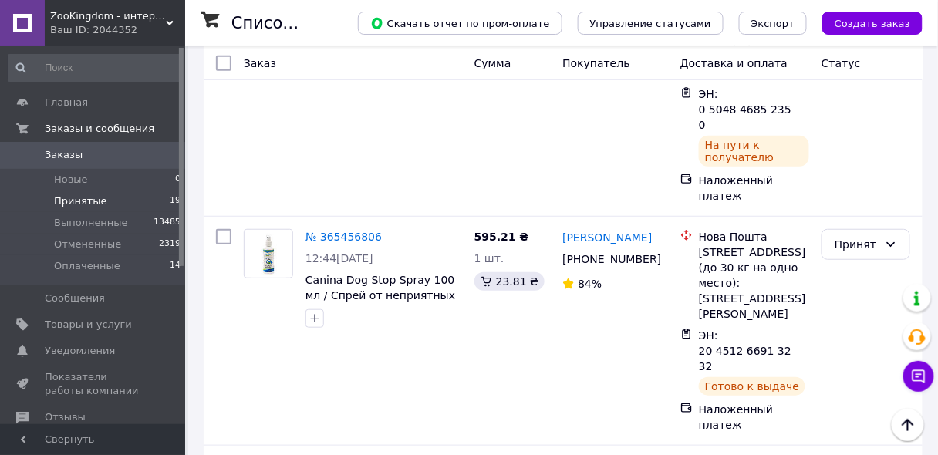
scroll to position [3096, 0]
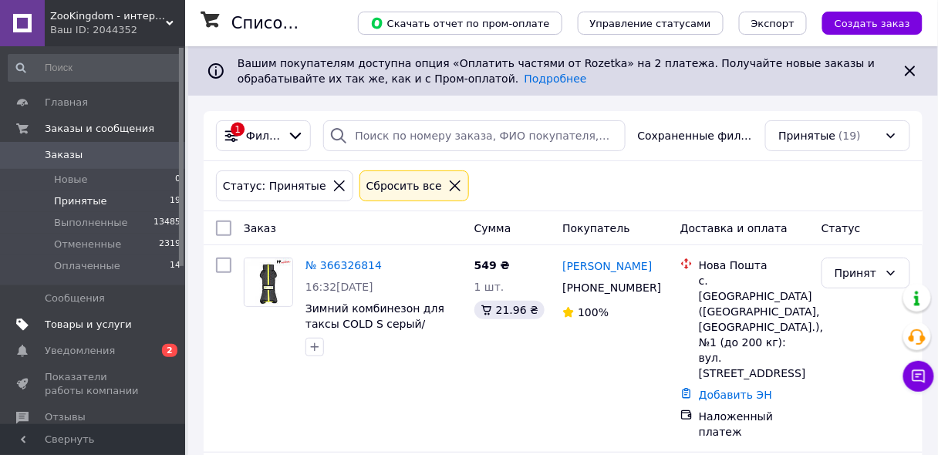
click at [86, 325] on span "Товары и услуги" at bounding box center [88, 325] width 87 height 14
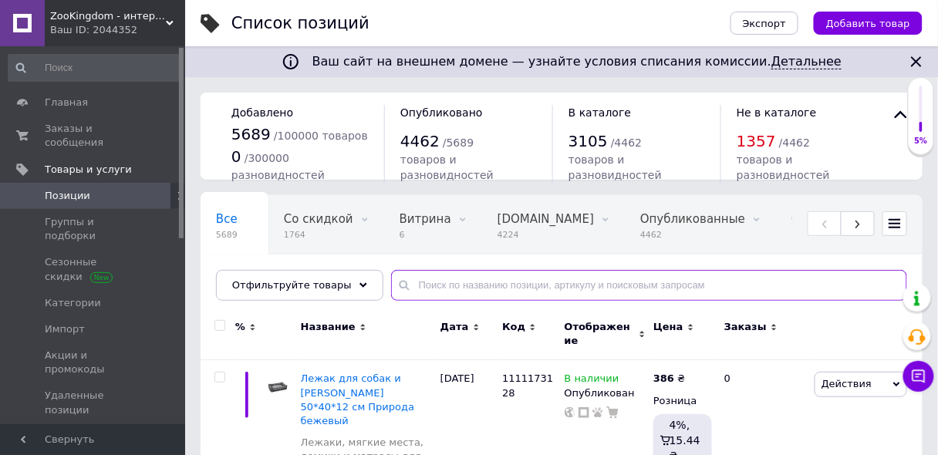
click at [473, 282] on input "text" at bounding box center [649, 285] width 516 height 31
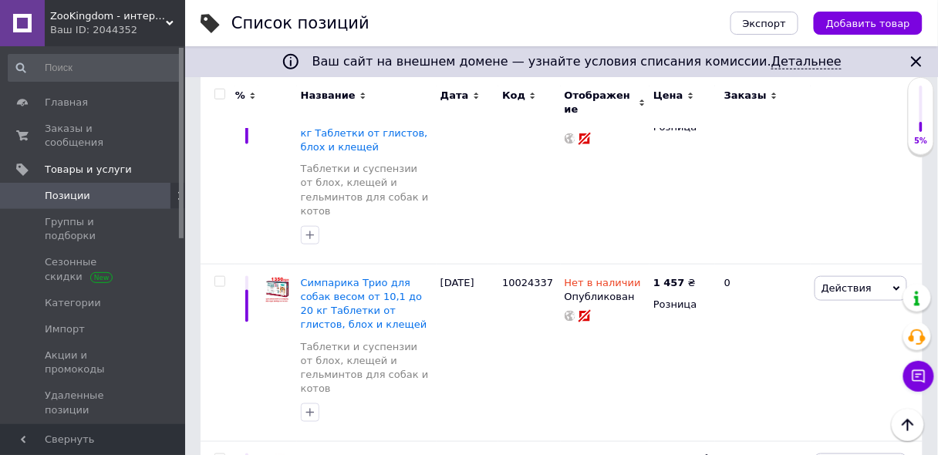
scroll to position [27, 0]
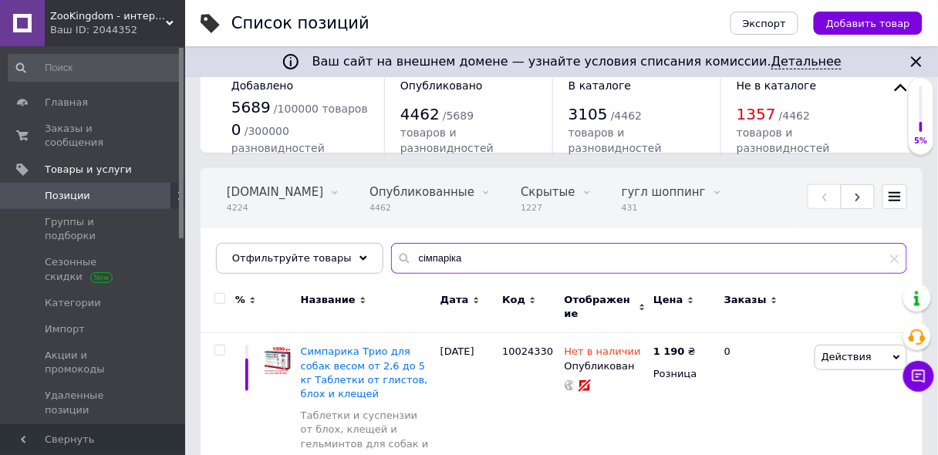
click at [404, 250] on input "сімпаріка" at bounding box center [649, 258] width 516 height 31
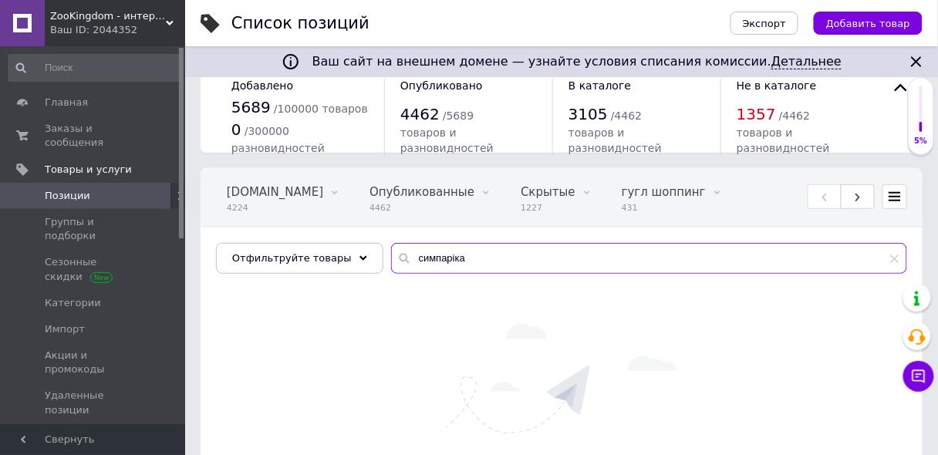
drag, startPoint x: 454, startPoint y: 251, endPoint x: 384, endPoint y: 256, distance: 69.7
click at [391, 256] on div "симпаріка" at bounding box center [649, 258] width 516 height 31
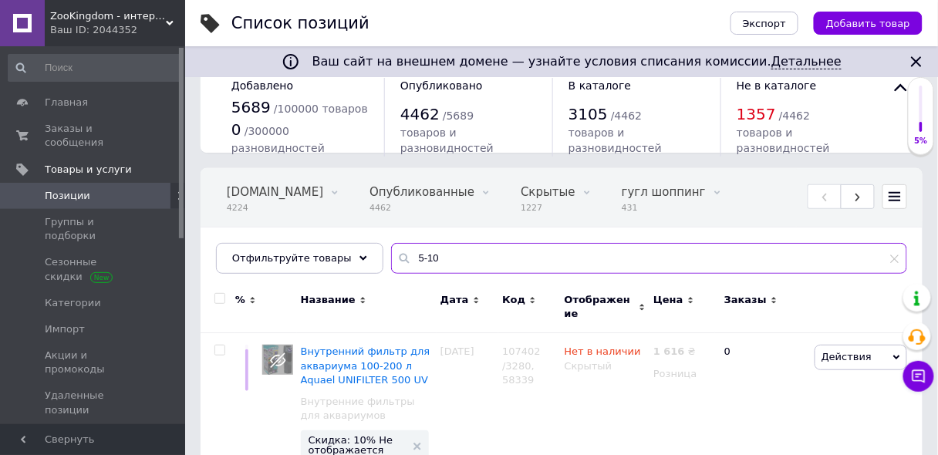
drag, startPoint x: 448, startPoint y: 250, endPoint x: 414, endPoint y: 258, distance: 34.8
click at [414, 258] on input "5-10" at bounding box center [649, 258] width 516 height 31
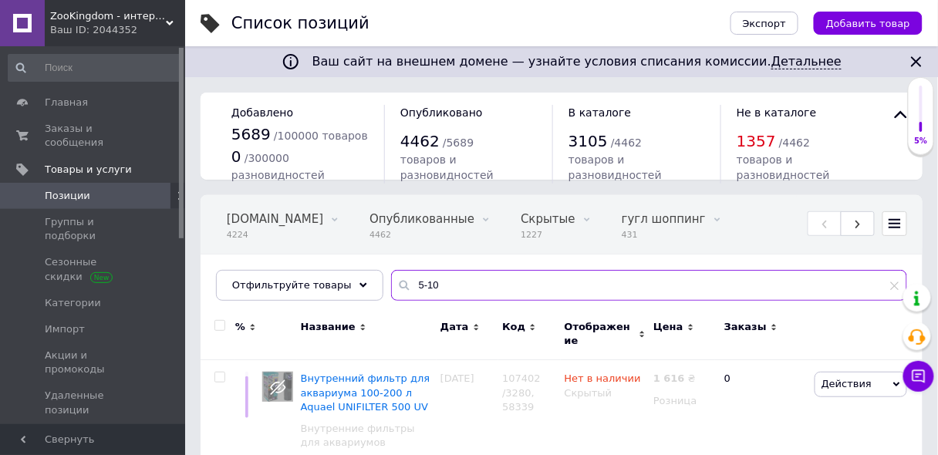
drag, startPoint x: 415, startPoint y: 288, endPoint x: 364, endPoint y: 267, distance: 55.0
click at [364, 267] on div "Все 5689 Со скидкой 1764 Удалить Редактировать Витрина 6 Удалить Редактировать …" at bounding box center [562, 248] width 722 height 106
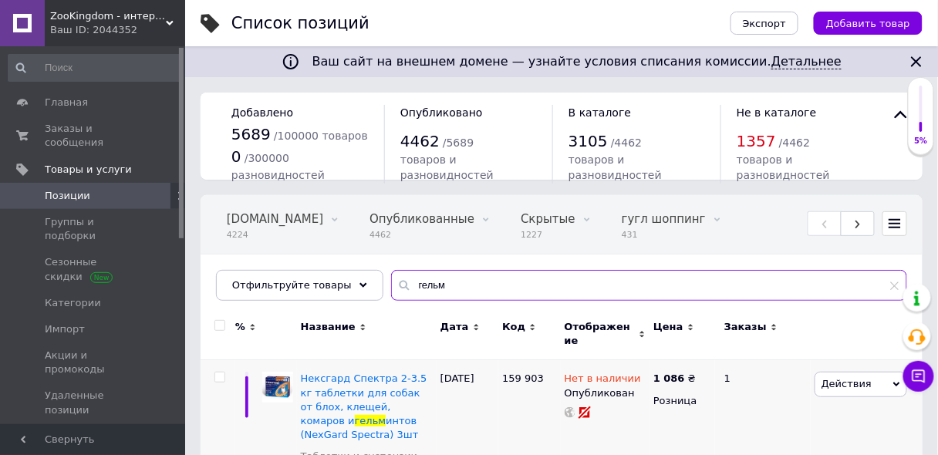
type input "гельм"
click at [107, 133] on span "Заказы и сообщения" at bounding box center [94, 136] width 98 height 28
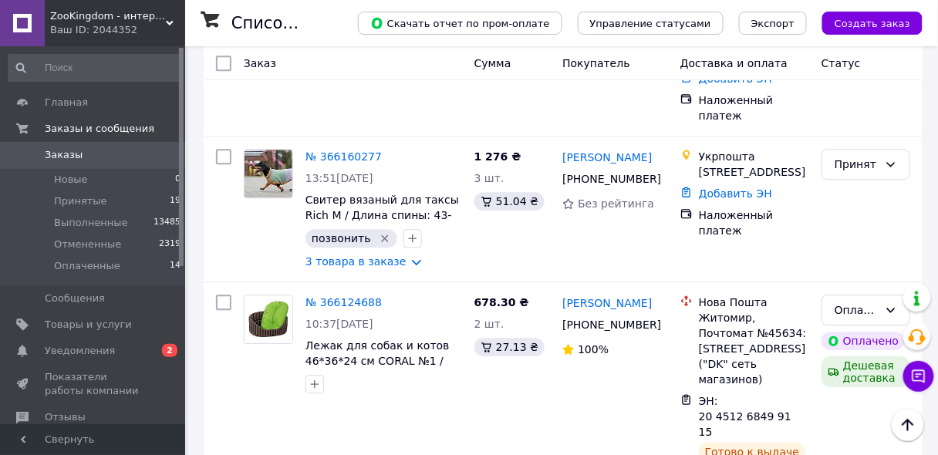
scroll to position [2531, 0]
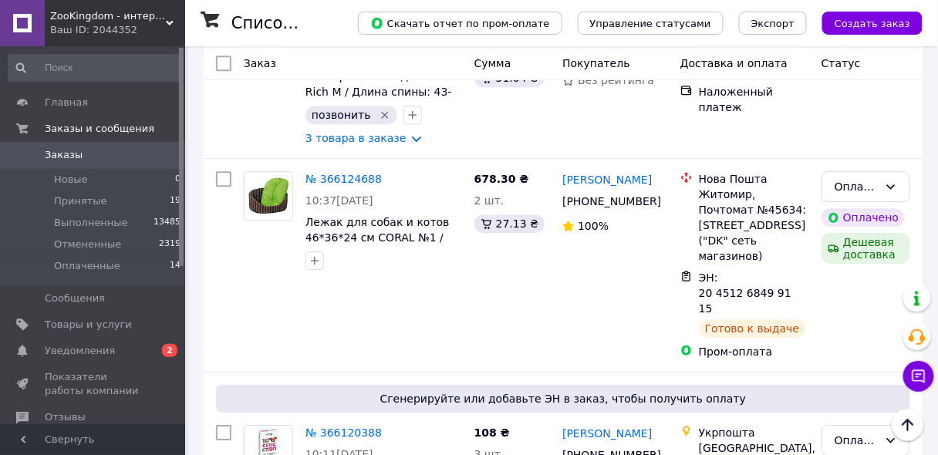
click at [122, 23] on div "Ваш ID: 2044352" at bounding box center [117, 30] width 135 height 14
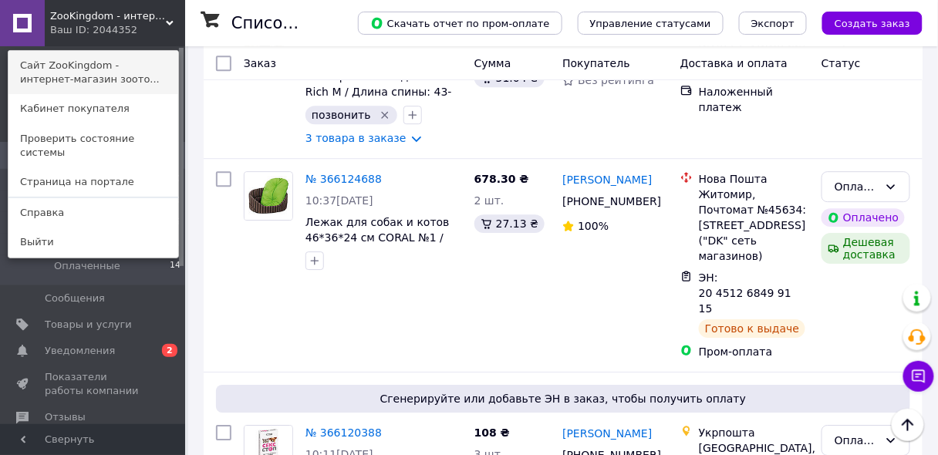
click at [133, 76] on link "Сайт ZooKingdom - интернет-магазин зоото..." at bounding box center [93, 72] width 170 height 43
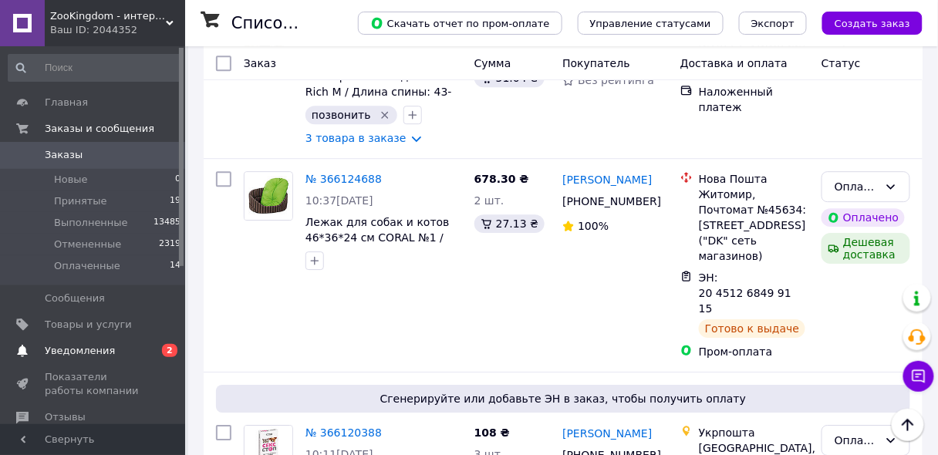
click at [75, 350] on span "Уведомления" at bounding box center [80, 351] width 70 height 14
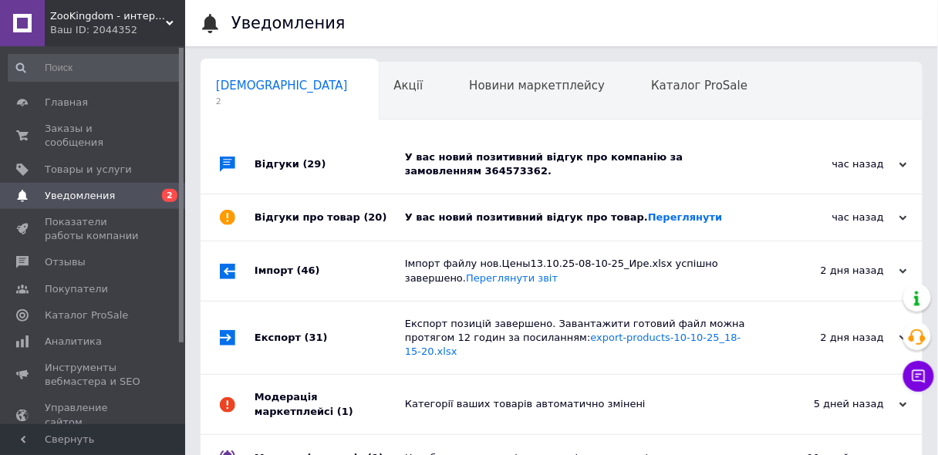
scroll to position [0, 8]
